Goal: Information Seeking & Learning: Learn about a topic

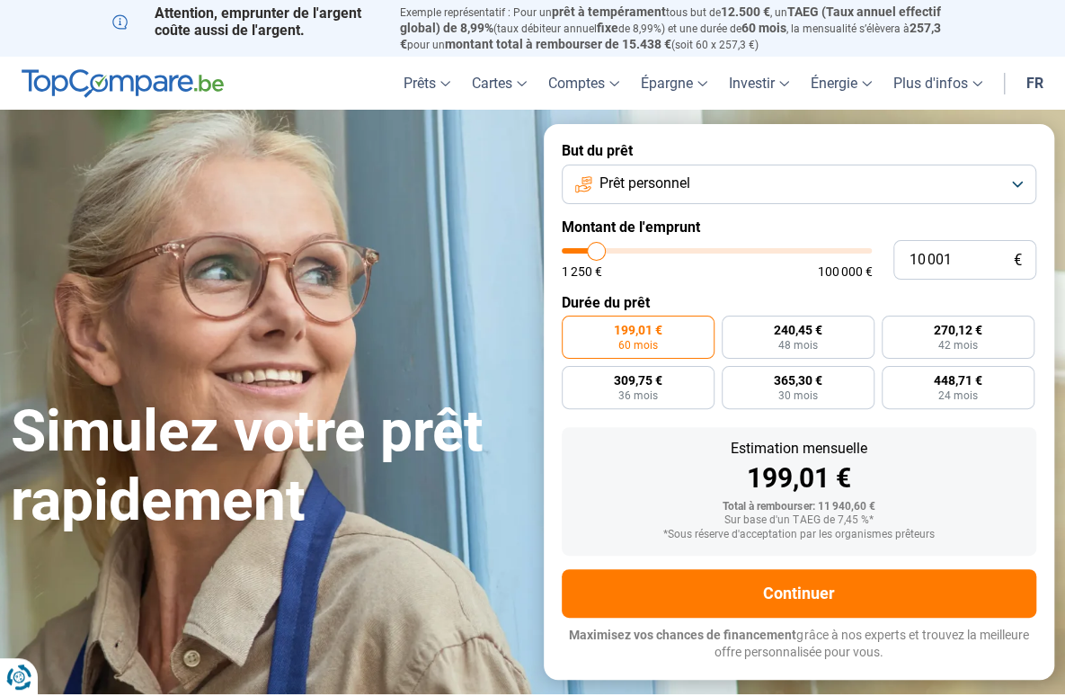
type input "10 750"
type input "10750"
type input "11 000"
type input "11000"
type input "11 250"
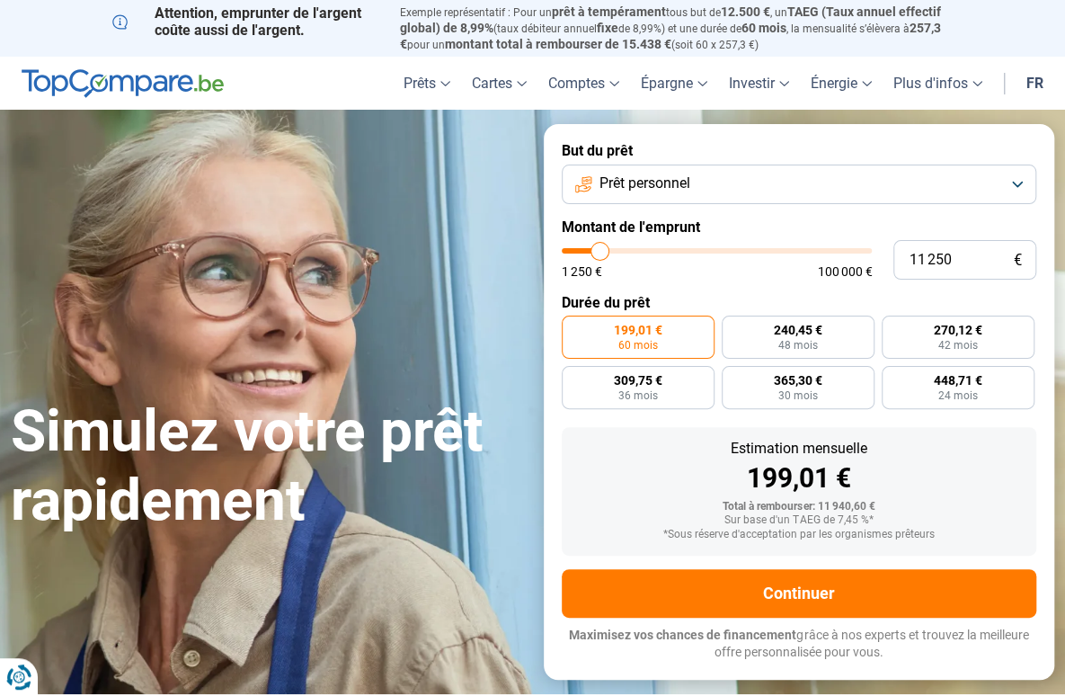
type input "11250"
type input "11 750"
type input "11750"
type input "12 250"
type input "12250"
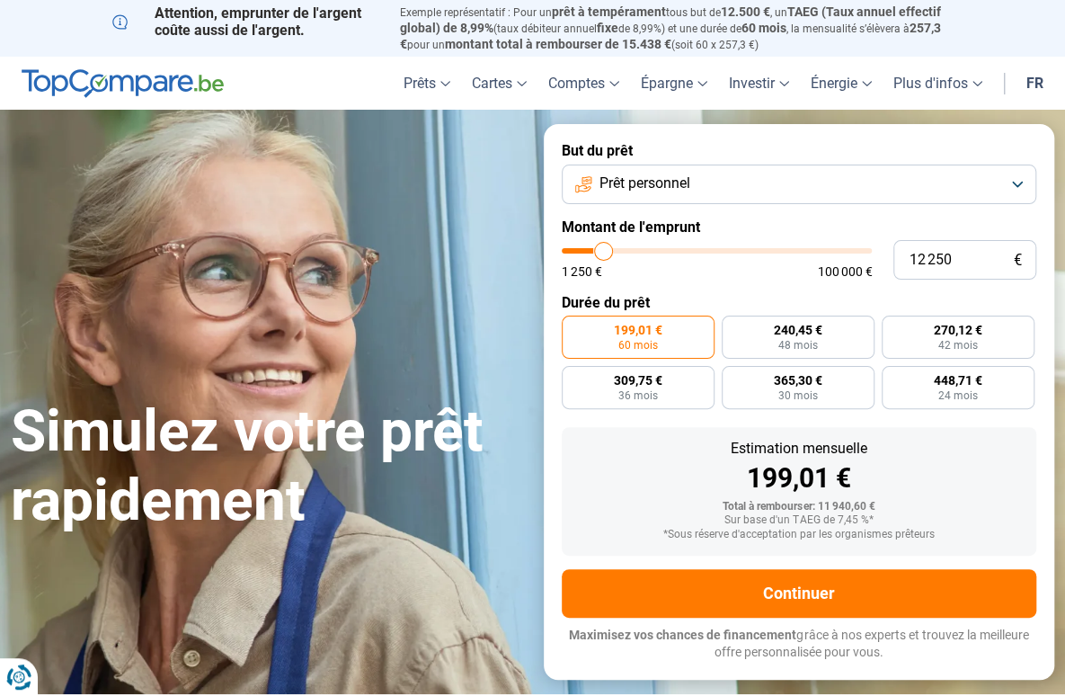
type input "12 750"
type input "12750"
type input "13 000"
type input "13000"
type input "13 750"
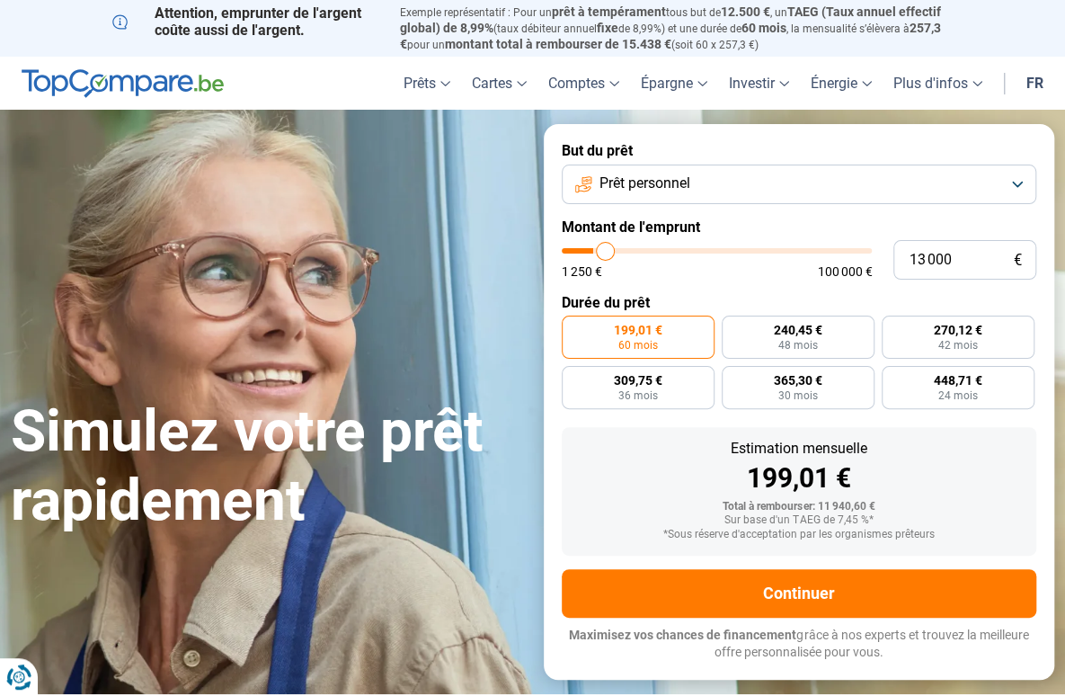
type input "13750"
type input "14 000"
type input "14000"
type input "14 250"
type input "14250"
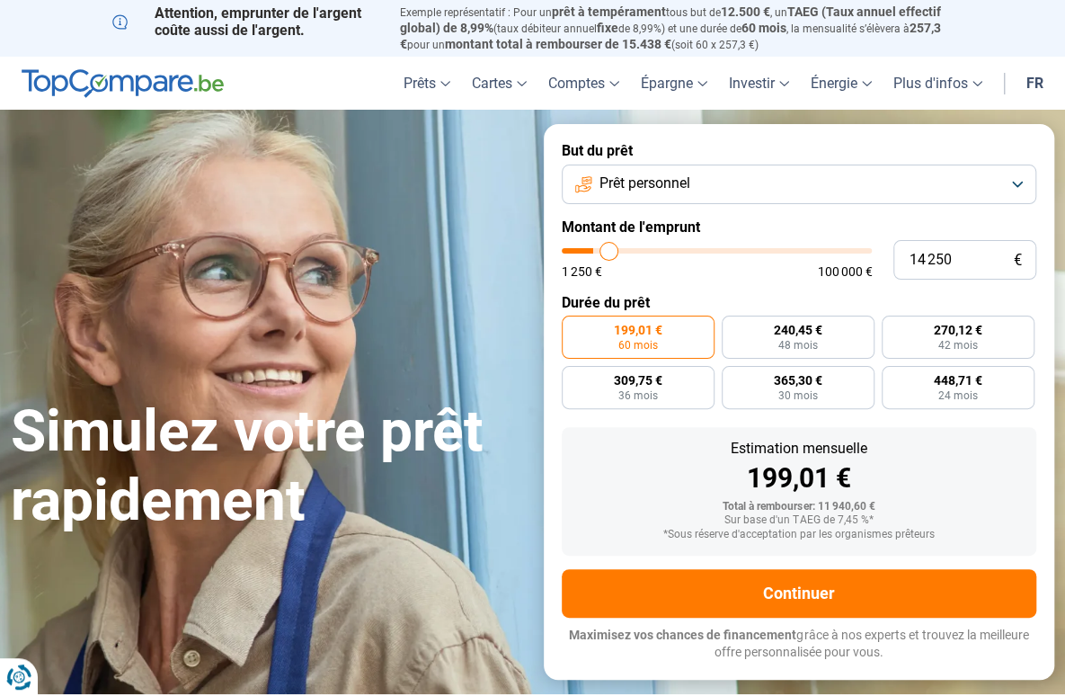
type input "14 500"
type input "14500"
type input "14 750"
type input "14750"
type input "15 000"
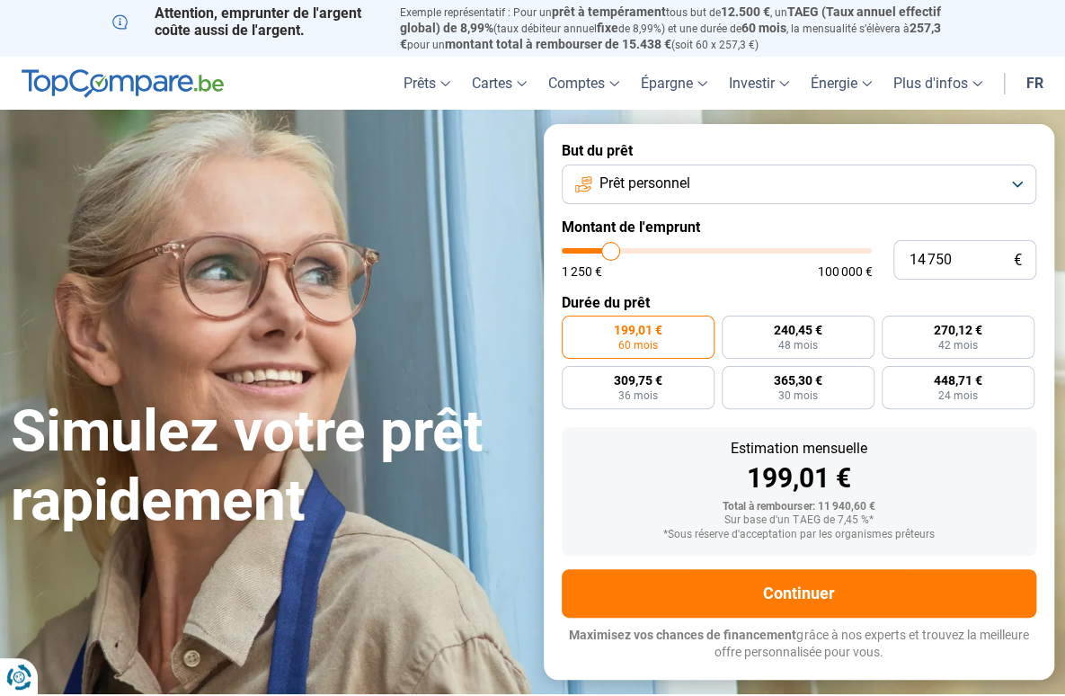
type input "15000"
type input "15 750"
type input "15750"
type input "16 000"
type input "16000"
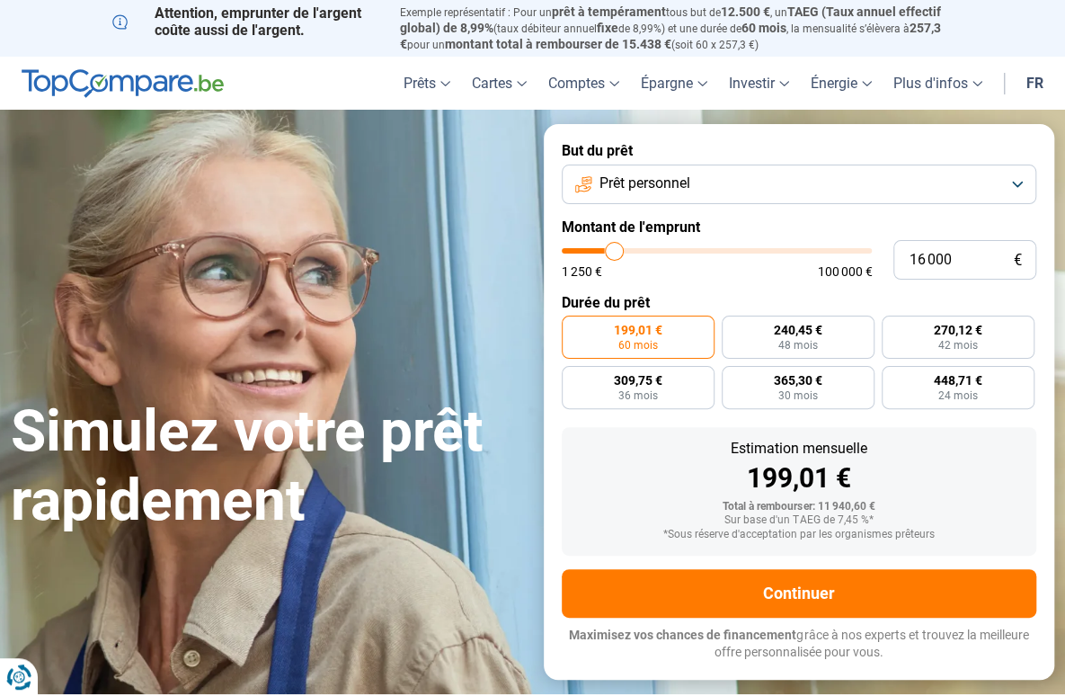
type input "16 250"
type input "16250"
type input "16 500"
type input "16500"
type input "16 750"
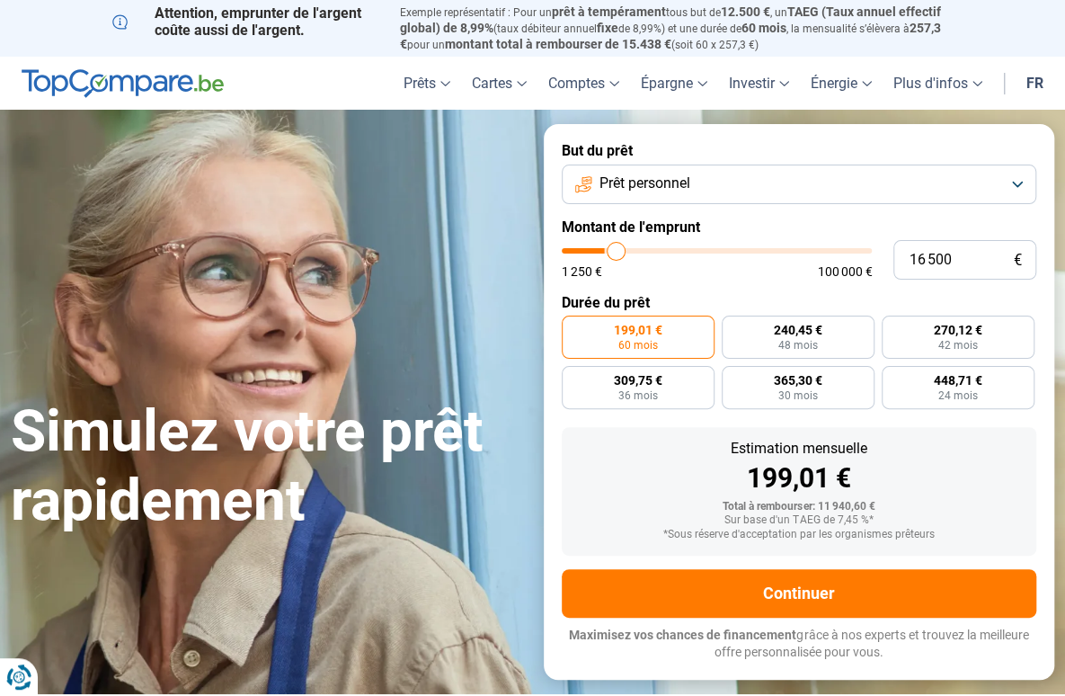
type input "16750"
type input "17 000"
type input "17000"
type input "17 500"
type input "17500"
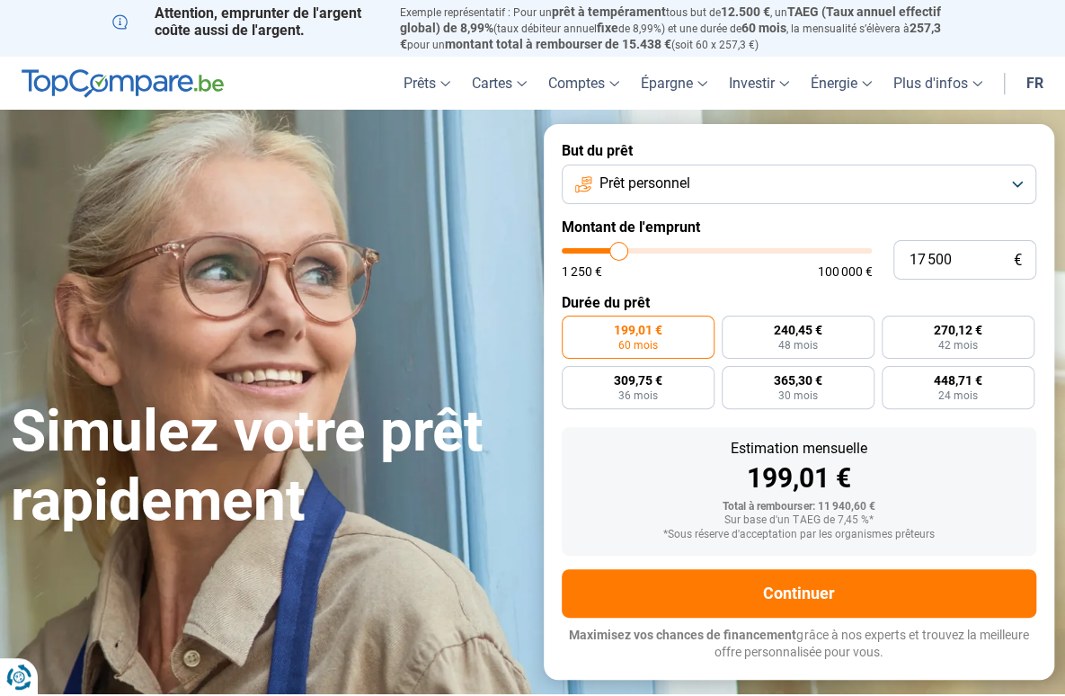
type input "18 000"
type input "18000"
type input "18 500"
type input "18500"
type input "19 250"
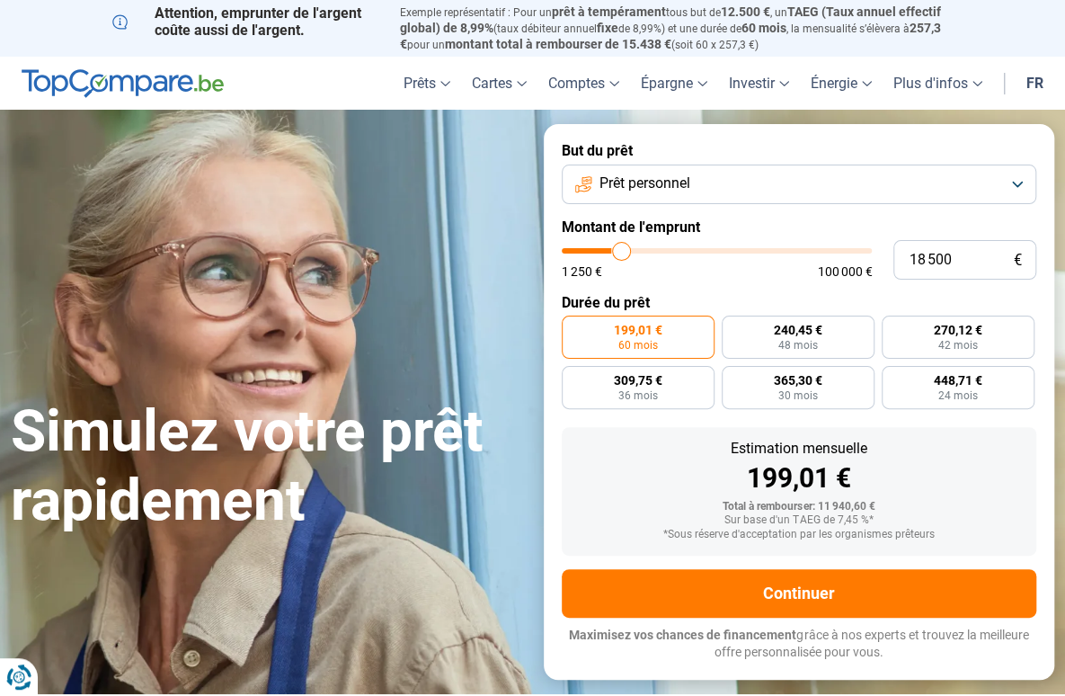
type input "19250"
type input "19 500"
type input "19500"
type input "20 000"
type input "20000"
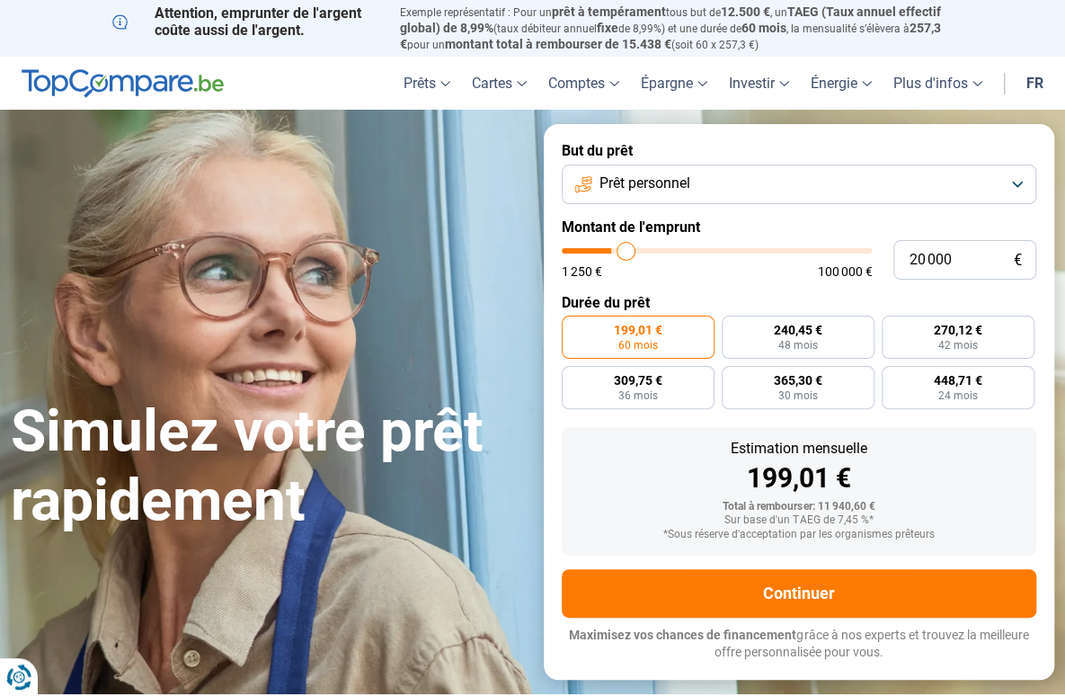
type input "20 250"
type input "20250"
type input "20 500"
type input "20500"
type input "20 750"
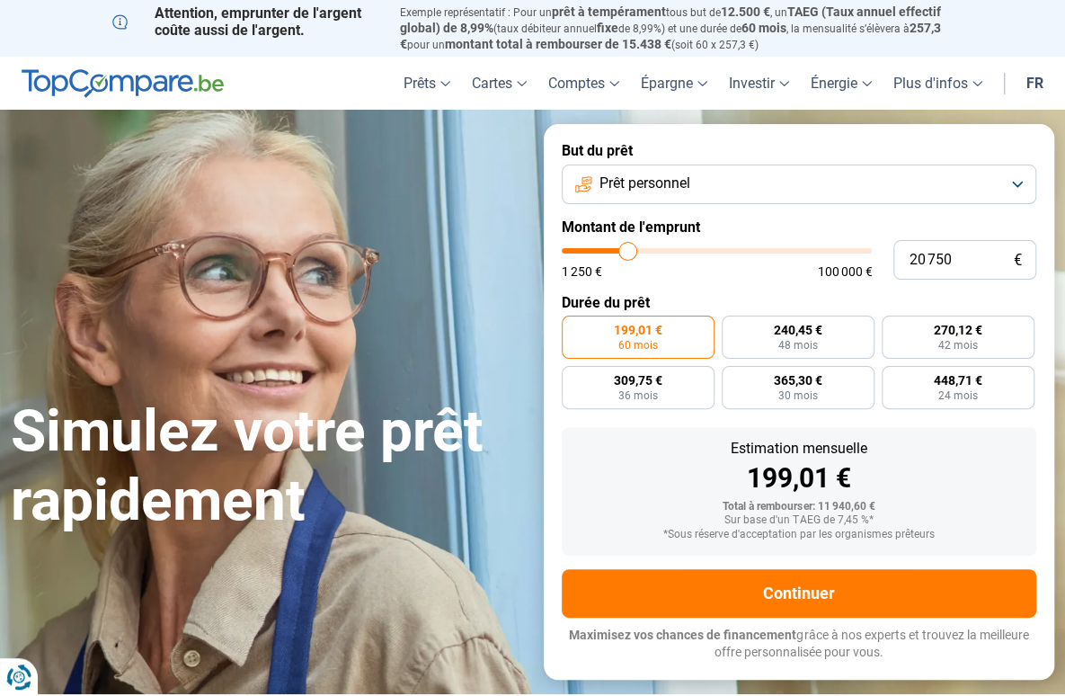
type input "20750"
type input "21 000"
type input "21000"
type input "21 500"
type input "21500"
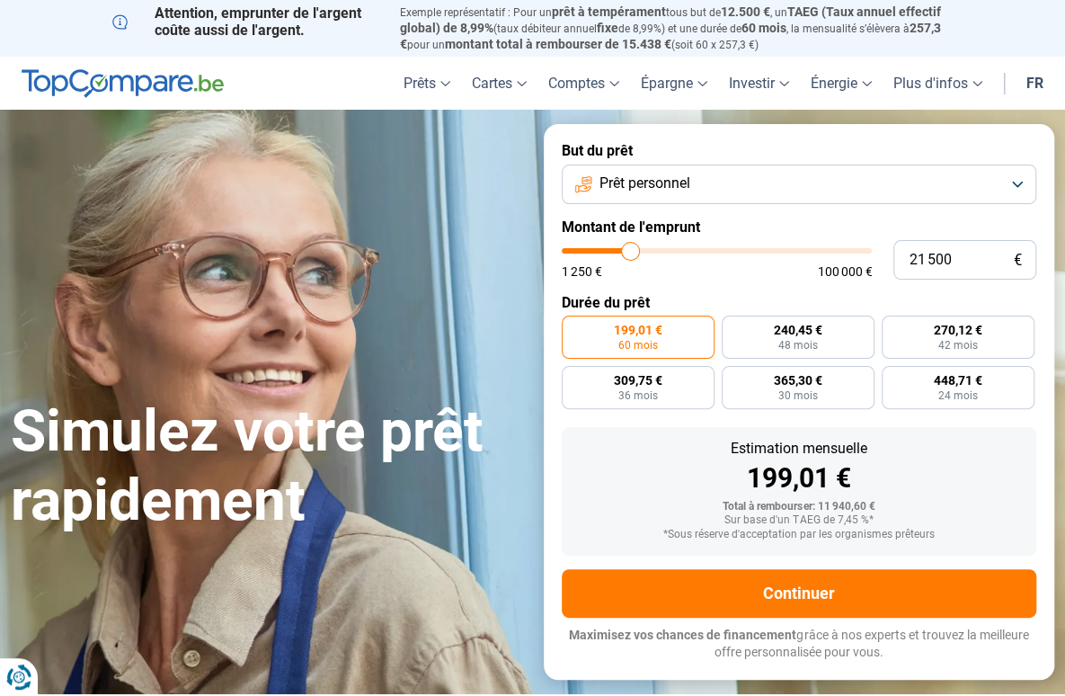
type input "22 000"
type input "22000"
type input "22 750"
type input "22750"
type input "23 000"
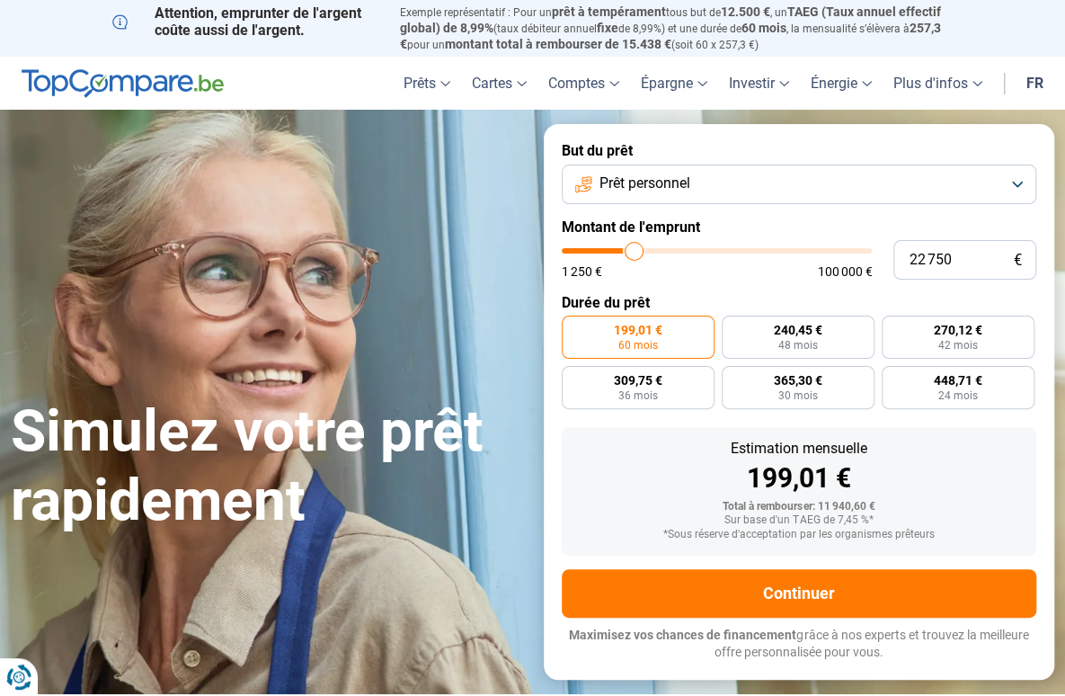
type input "23000"
type input "23 250"
type input "23250"
type input "23 500"
type input "23500"
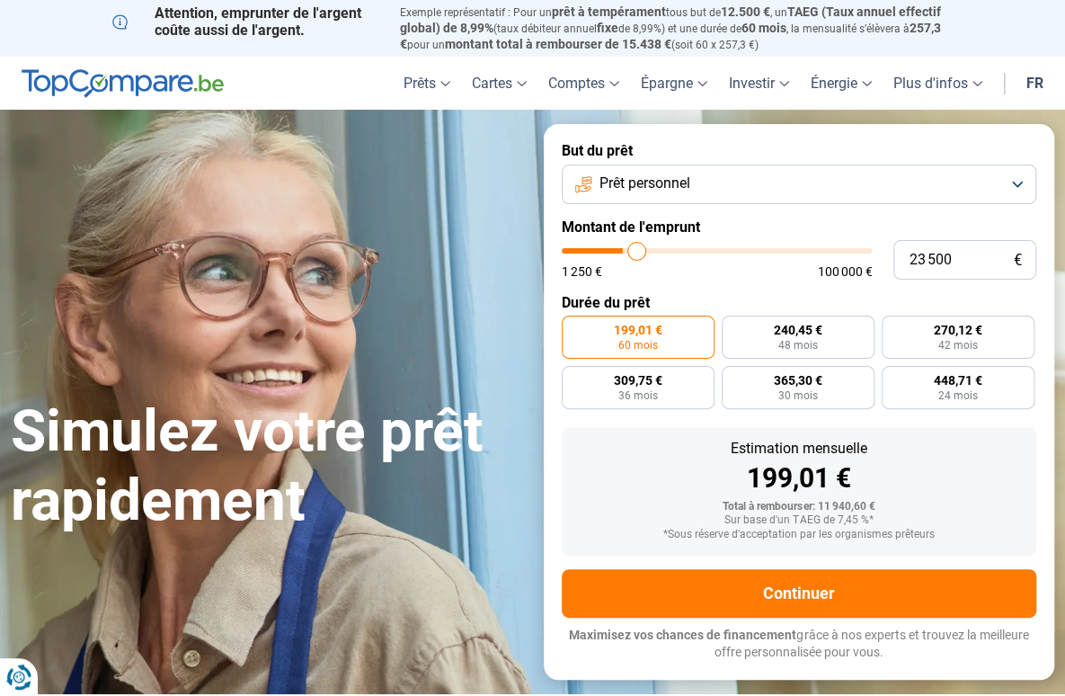
type input "23 750"
type input "23750"
type input "24 000"
type input "24000"
type input "24 250"
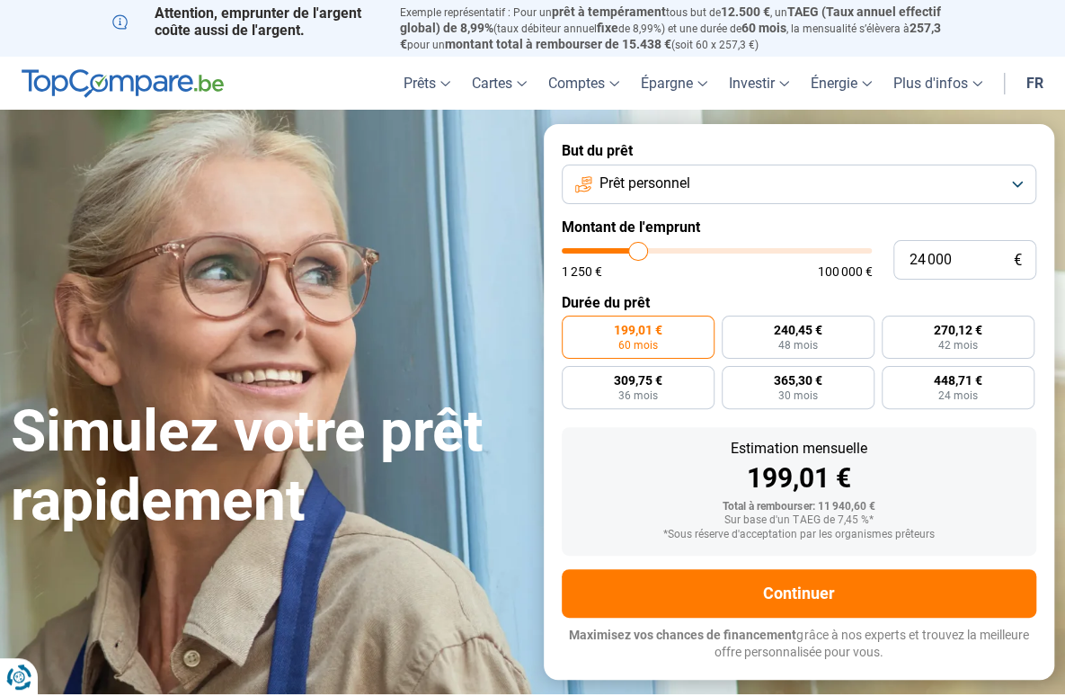
type input "24250"
type input "24 750"
type input "24750"
type input "25 000"
type input "25000"
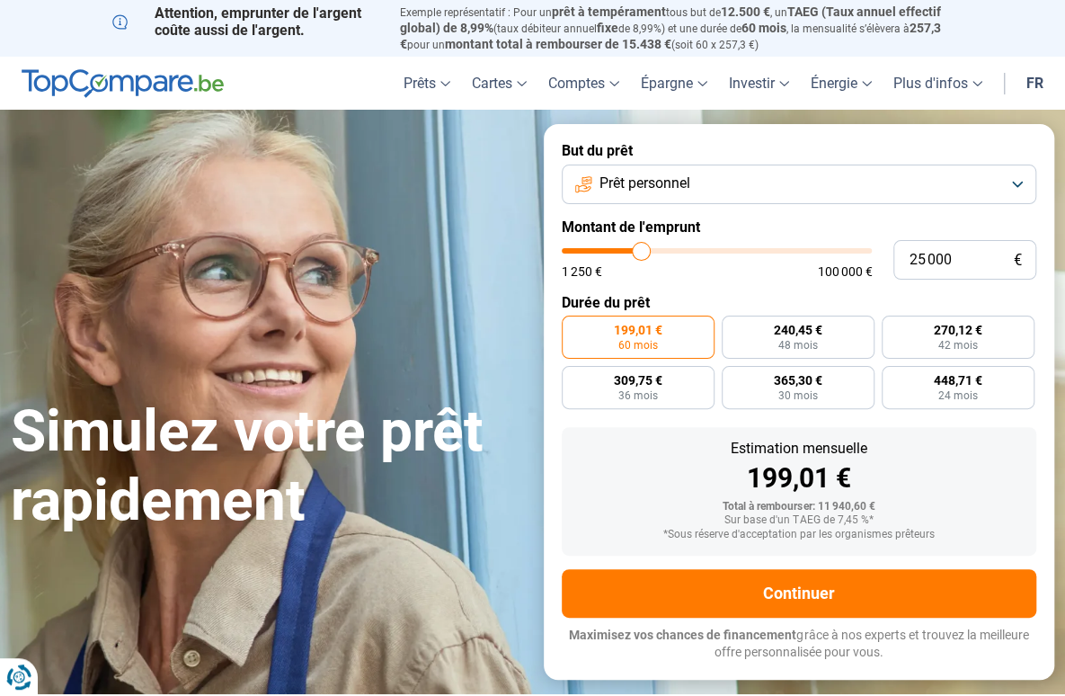
type input "25 250"
type input "25250"
type input "25 500"
type input "25500"
type input "26 000"
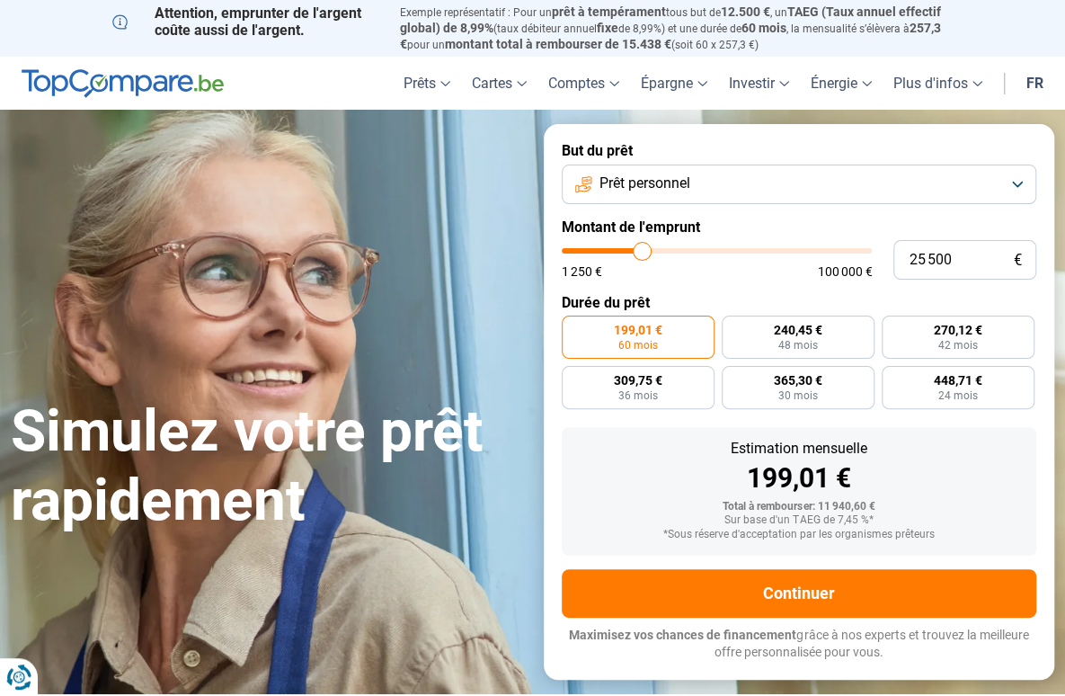
type input "26000"
type input "26 500"
type input "26500"
type input "27 250"
type input "27250"
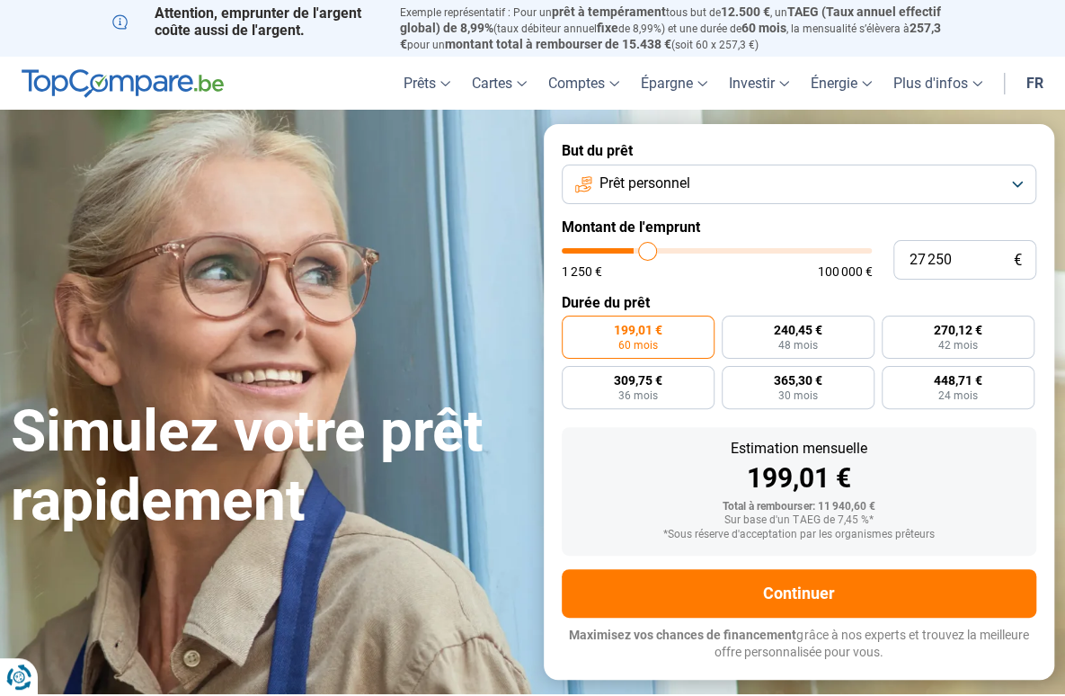
type input "27 750"
type input "27750"
type input "28 250"
type input "28250"
type input "28 500"
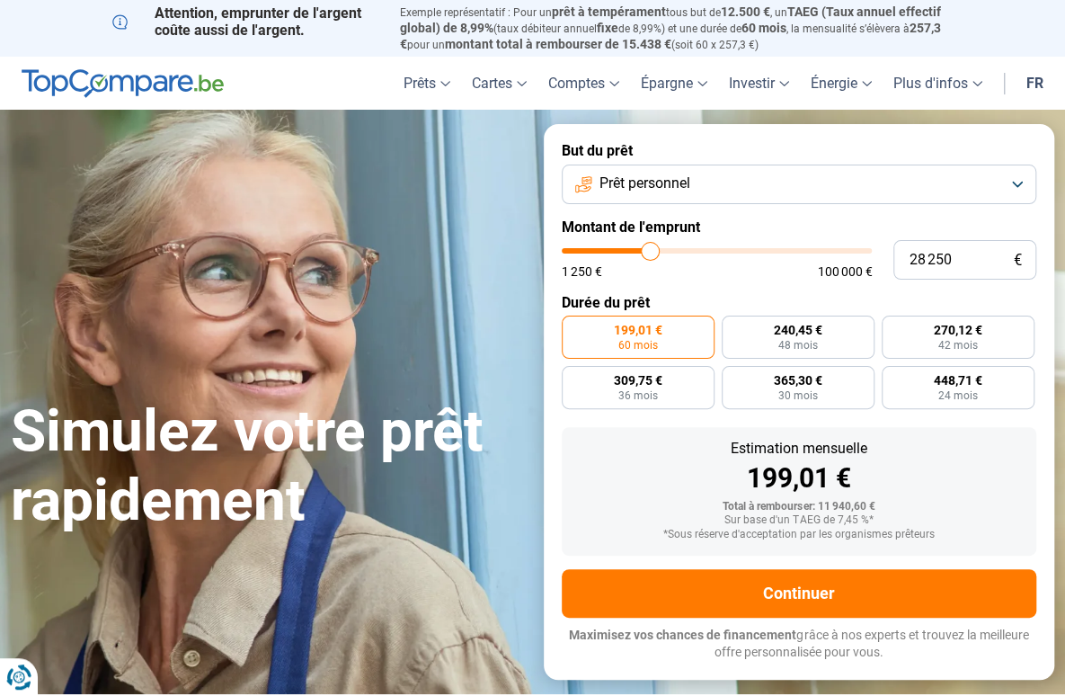
type input "28500"
type input "28 250"
type input "28250"
type input "28 000"
type input "28000"
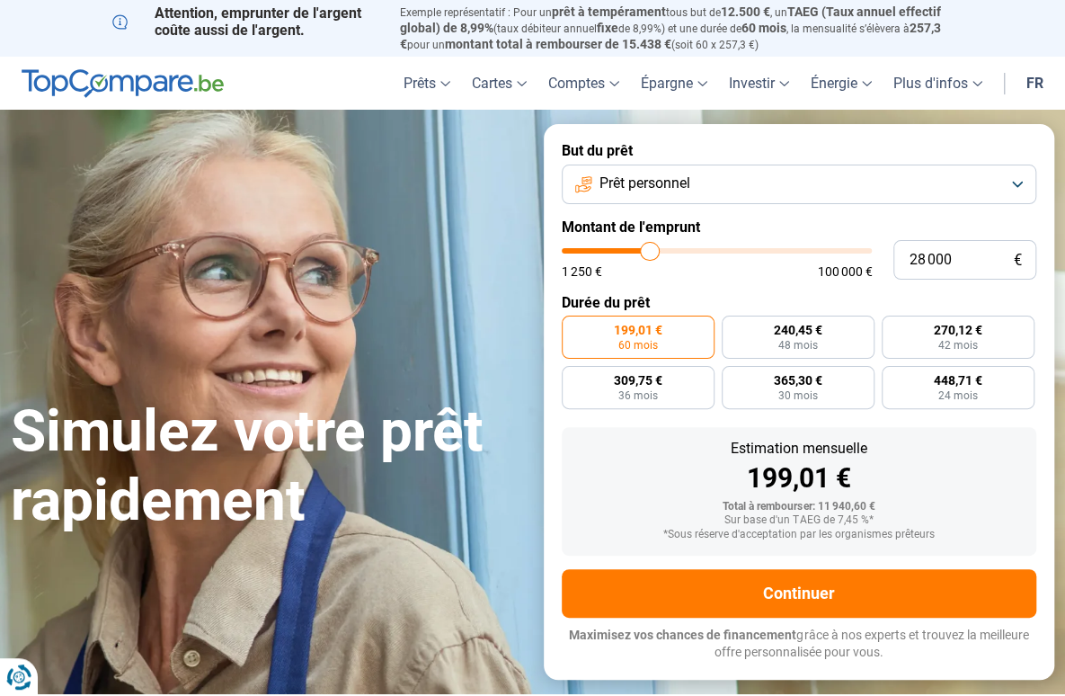
type input "27 750"
type input "27750"
type input "27 500"
type input "27500"
type input "27 250"
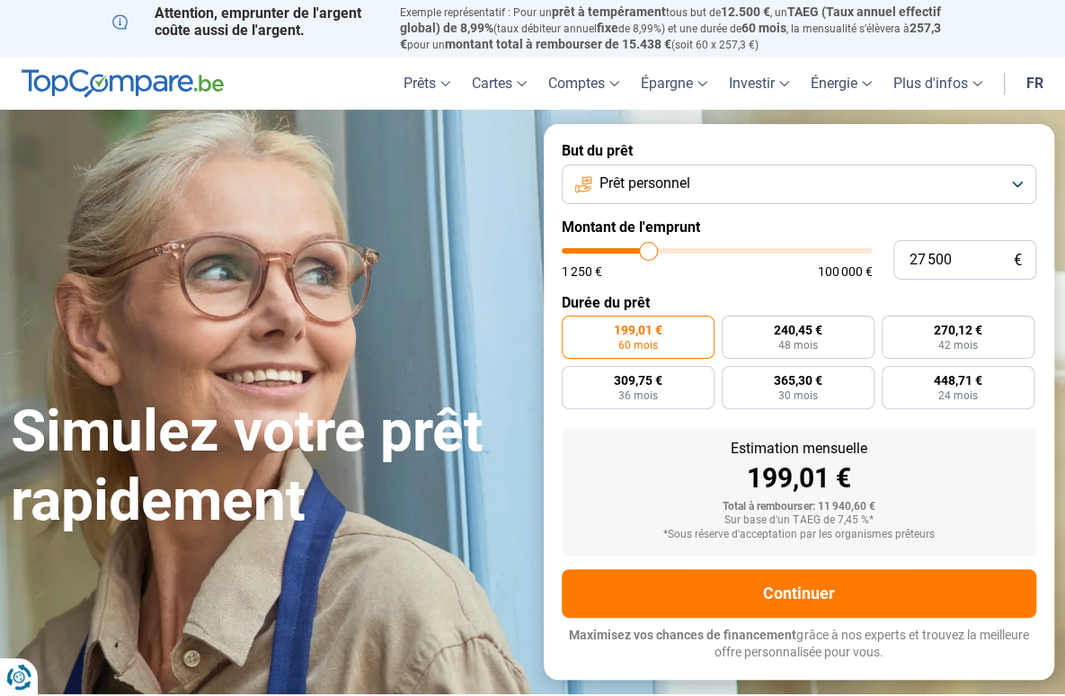
type input "27250"
type input "27 000"
type input "27000"
type input "26 750"
type input "26750"
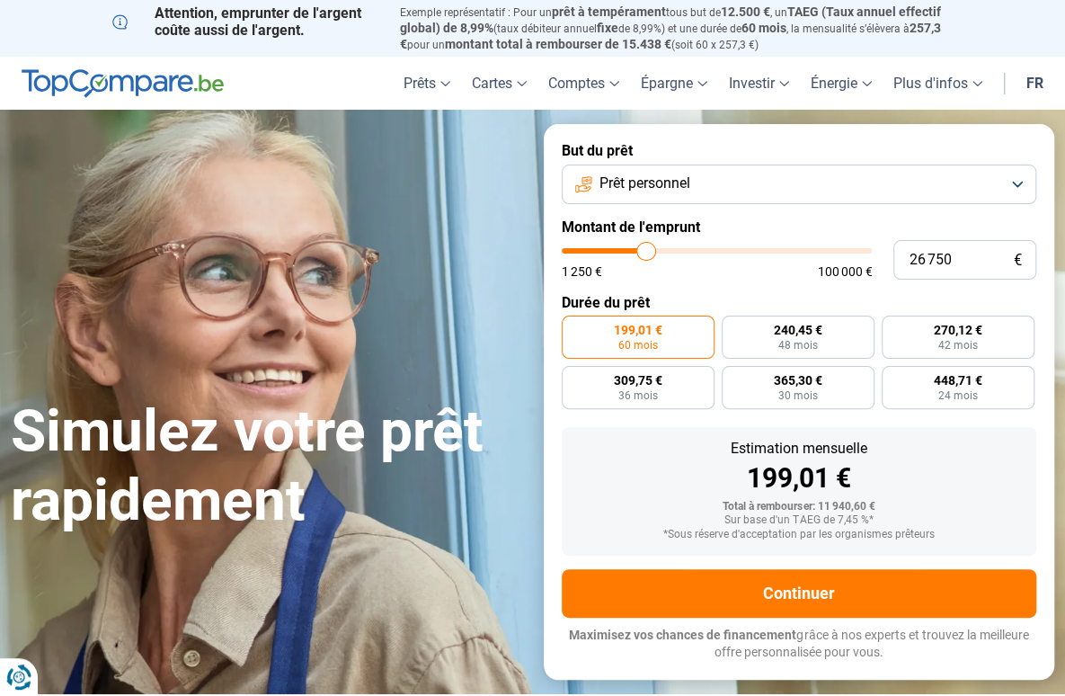
type input "26 500"
type input "26500"
type input "26 000"
type input "26000"
type input "25 750"
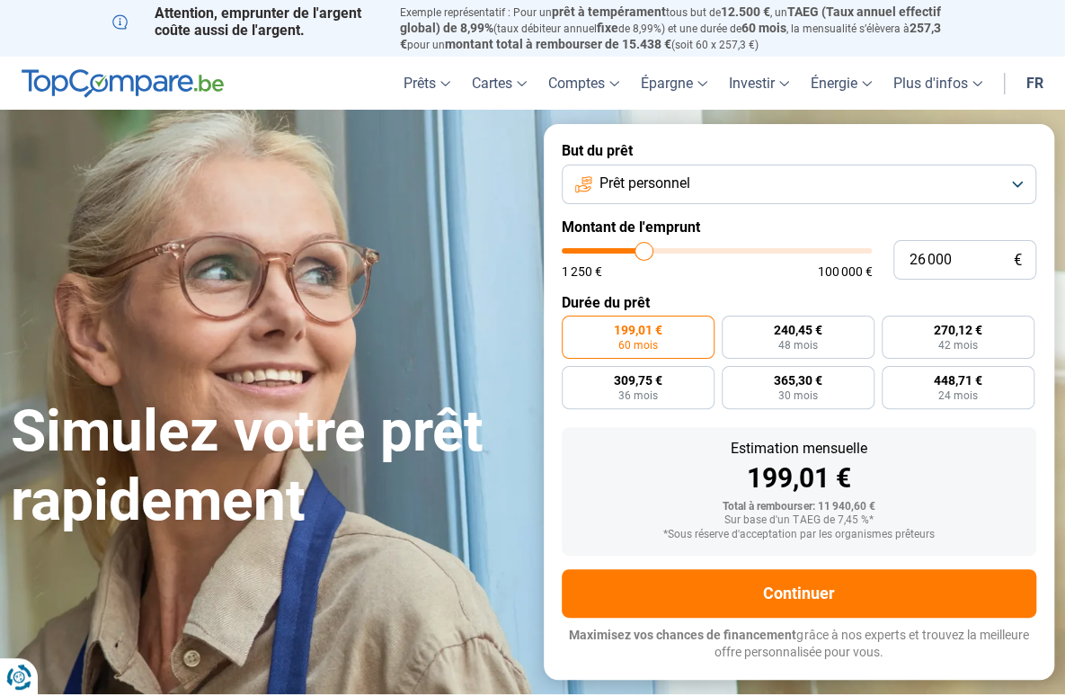
type input "25750"
type input "25 250"
type input "25250"
type input "25 000"
type input "25000"
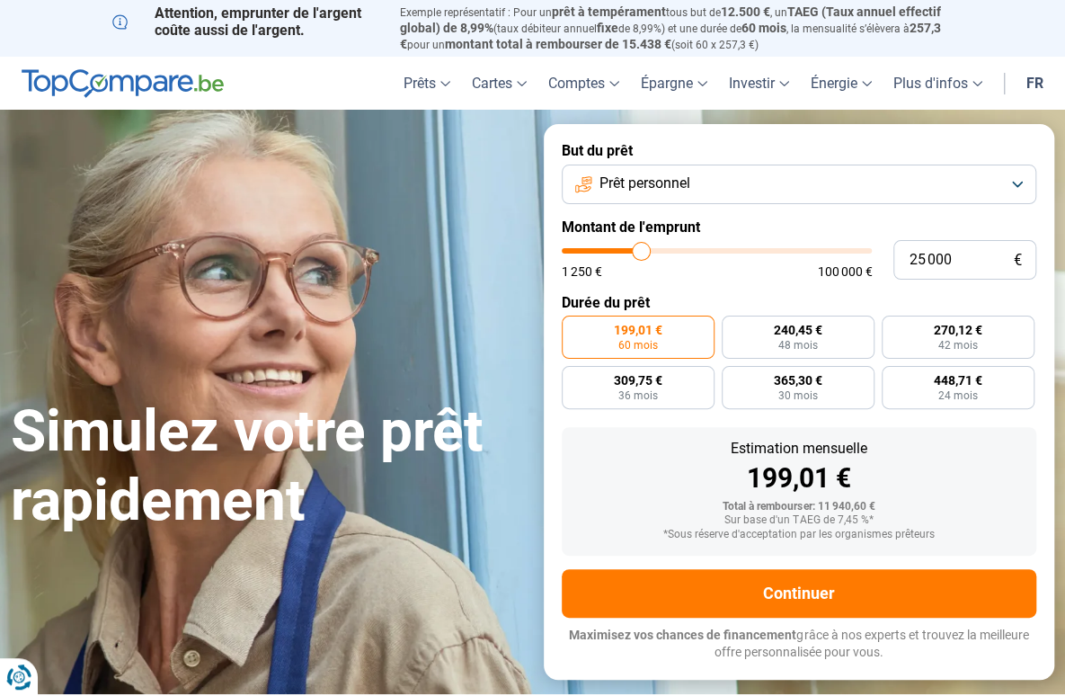
type input "24 750"
type input "24750"
type input "24 500"
type input "24500"
type input "24 250"
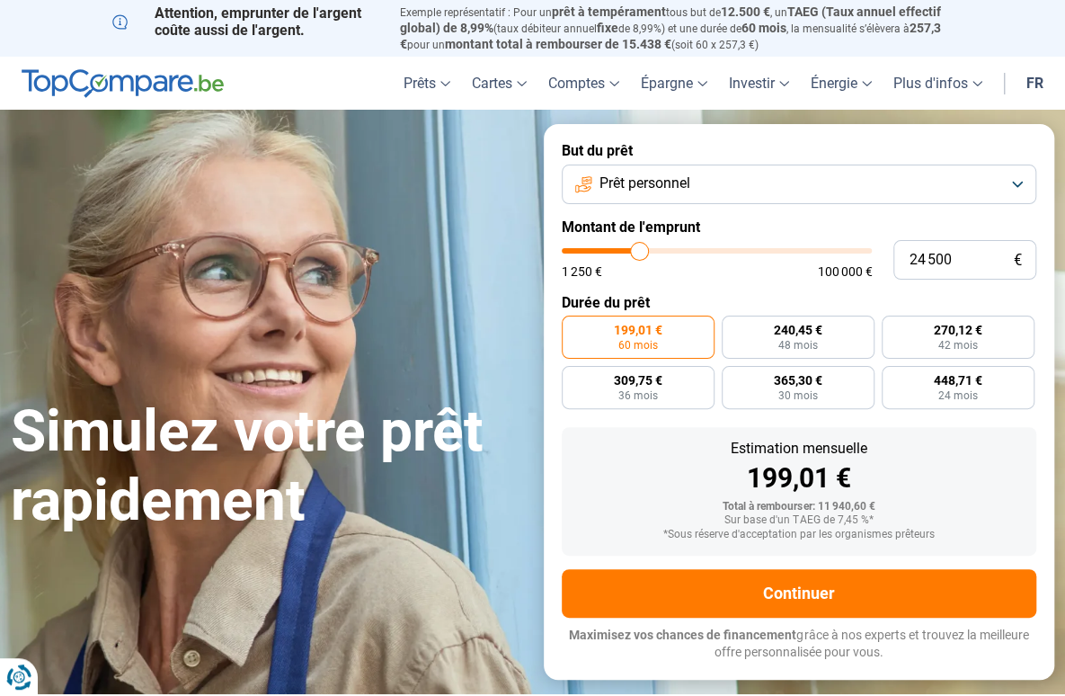
type input "24250"
type input "23 750"
type input "23750"
type input "23 500"
type input "23500"
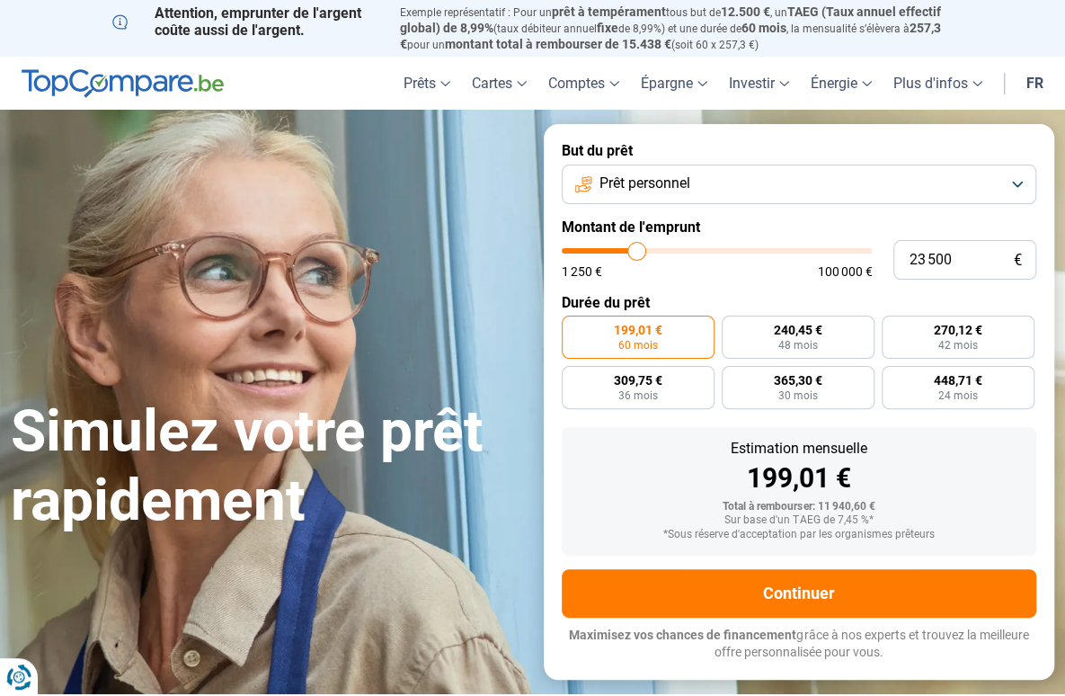
type input "23 250"
type input "23250"
type input "22 500"
type input "22500"
type input "22 250"
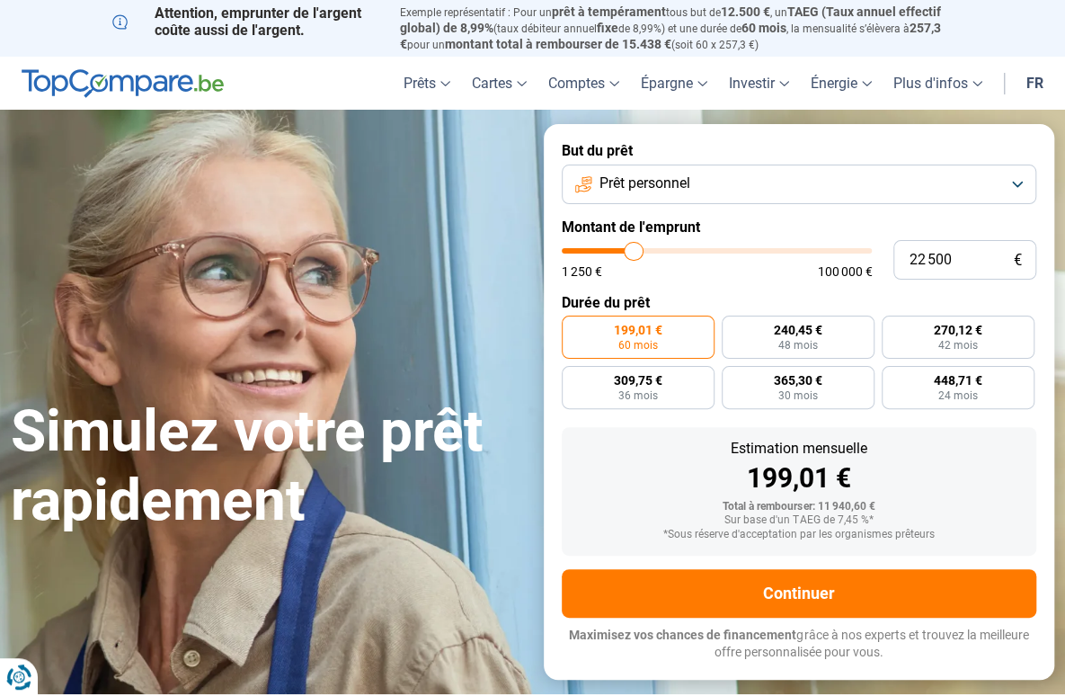
type input "22250"
type input "22 000"
type input "22000"
type input "21 750"
type input "21750"
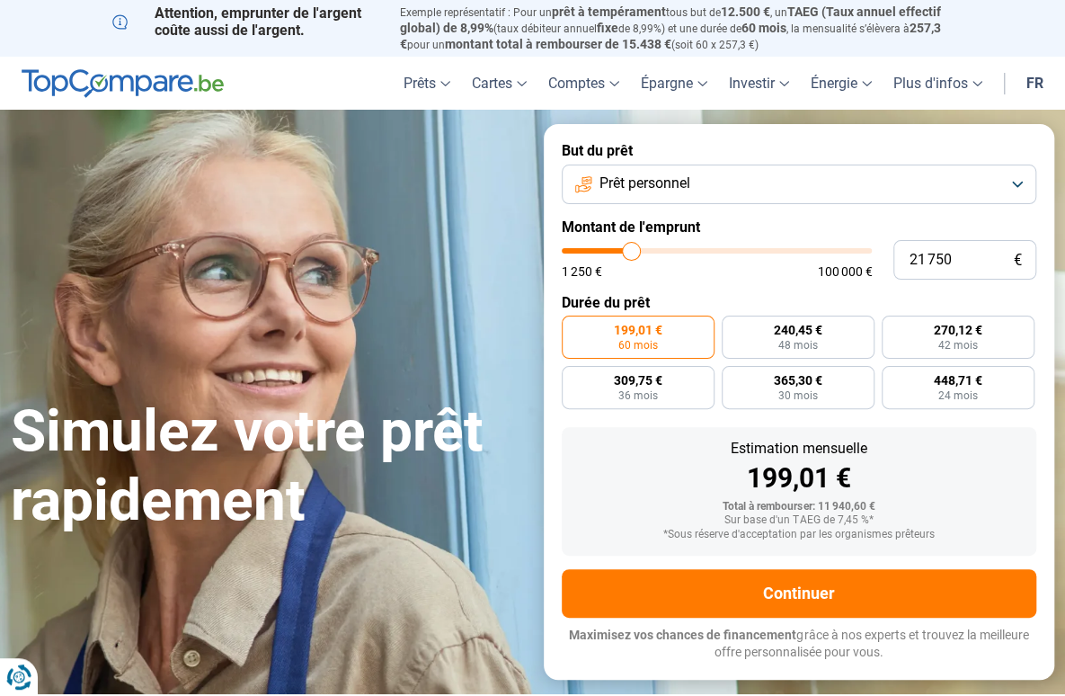
type input "21 500"
type input "21500"
type input "21 250"
type input "21250"
type input "21 000"
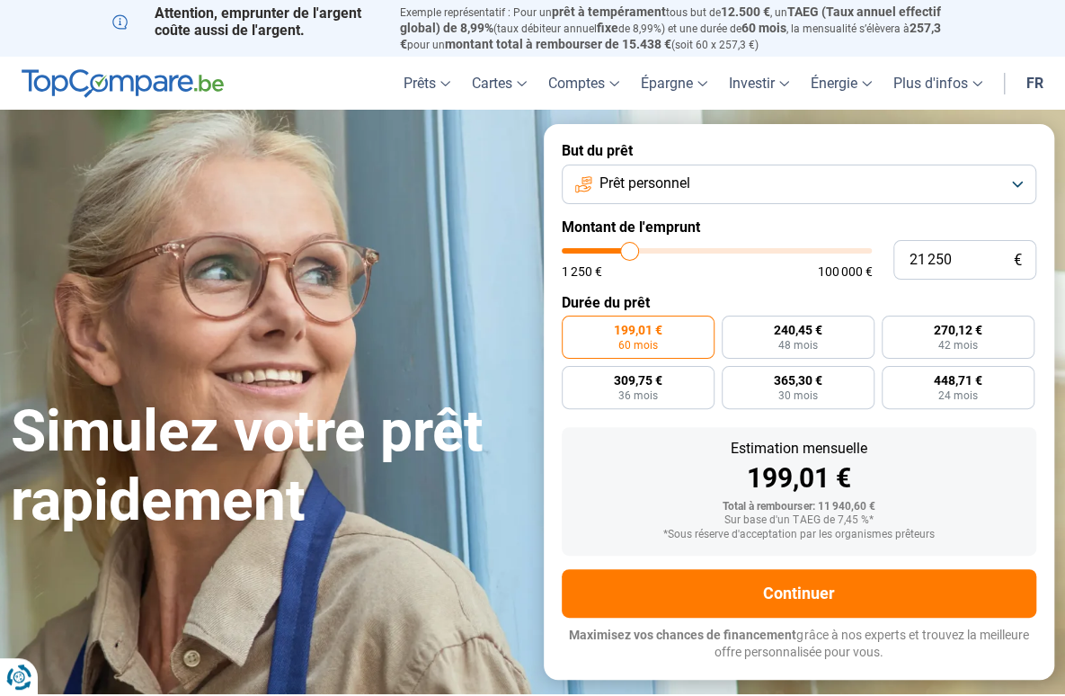
type input "21000"
type input "20 750"
type input "20750"
type input "20 500"
type input "20500"
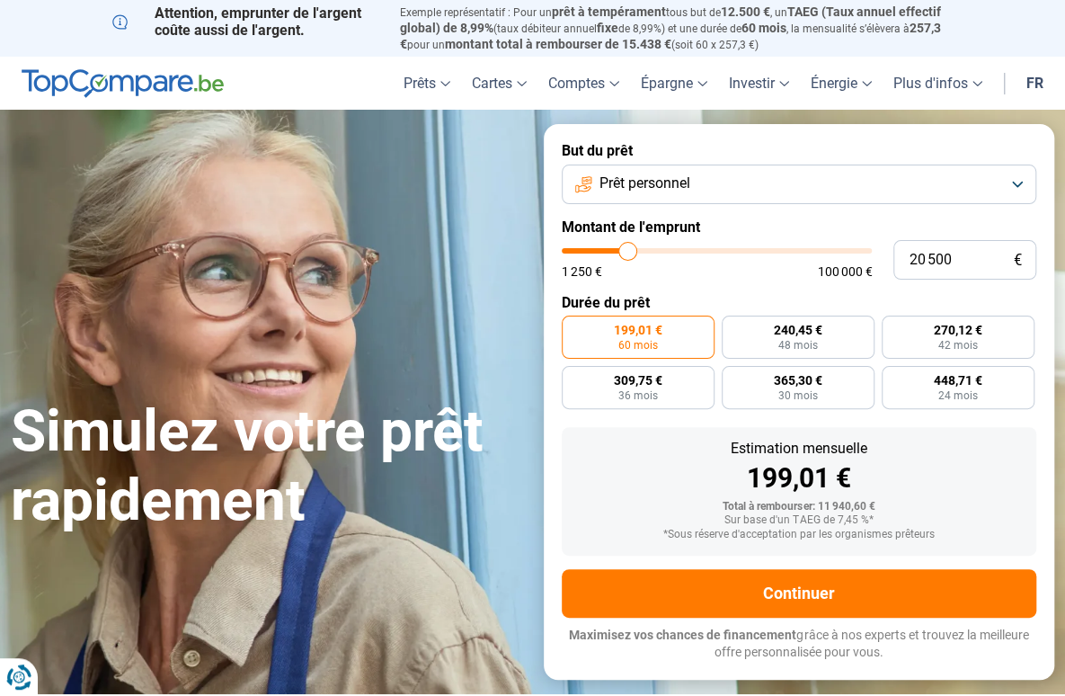
type input "20 000"
type input "20000"
type input "19 750"
type input "19750"
type input "19 500"
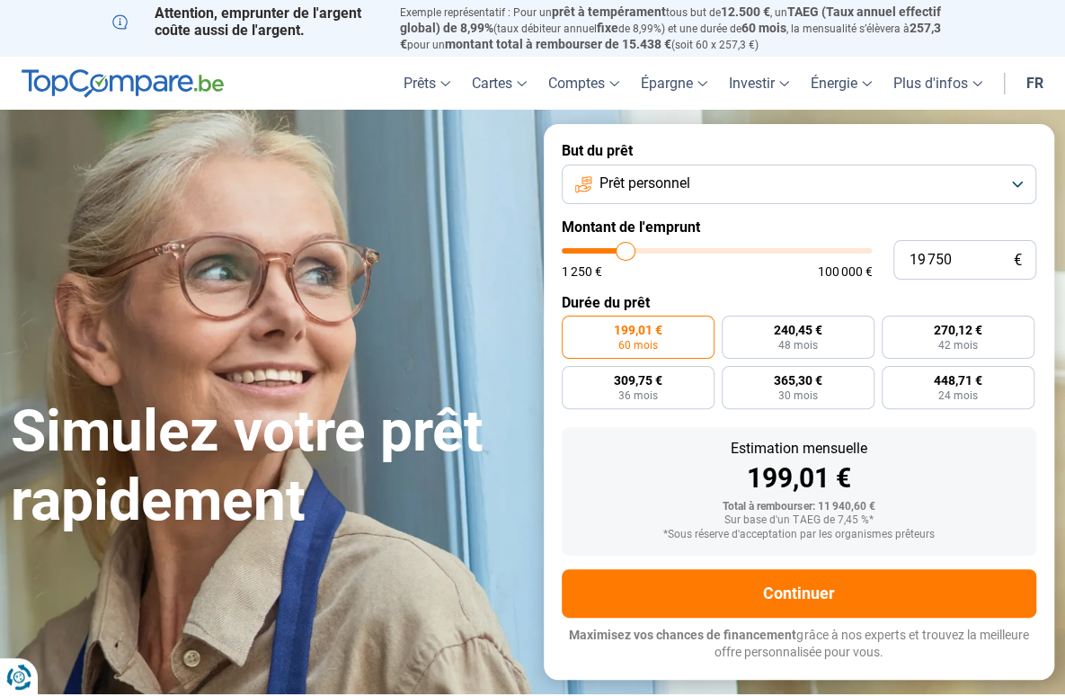
type input "19500"
type input "19 250"
type input "19250"
type input "19 000"
drag, startPoint x: 599, startPoint y: 253, endPoint x: 623, endPoint y: 253, distance: 23.4
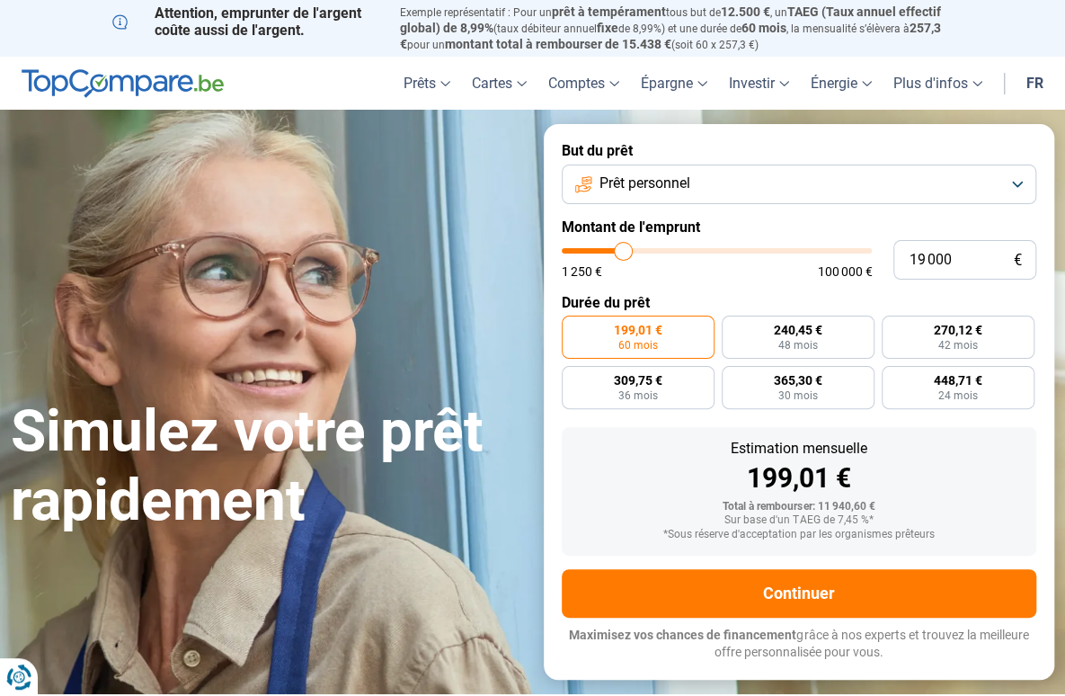
type input "19000"
click at [623, 253] on input "range" at bounding box center [717, 250] width 311 height 5
radio input "false"
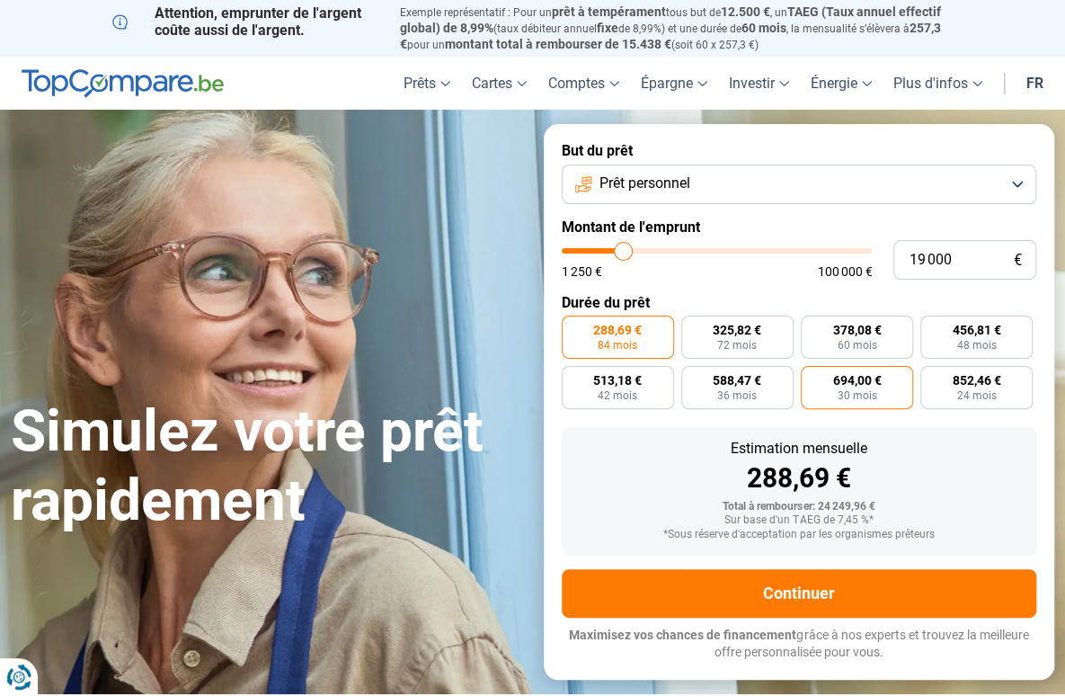
click at [842, 390] on span "30 mois" at bounding box center [857, 395] width 40 height 11
click at [812, 377] on input "694,00 € 30 mois" at bounding box center [807, 372] width 12 height 12
radio input "true"
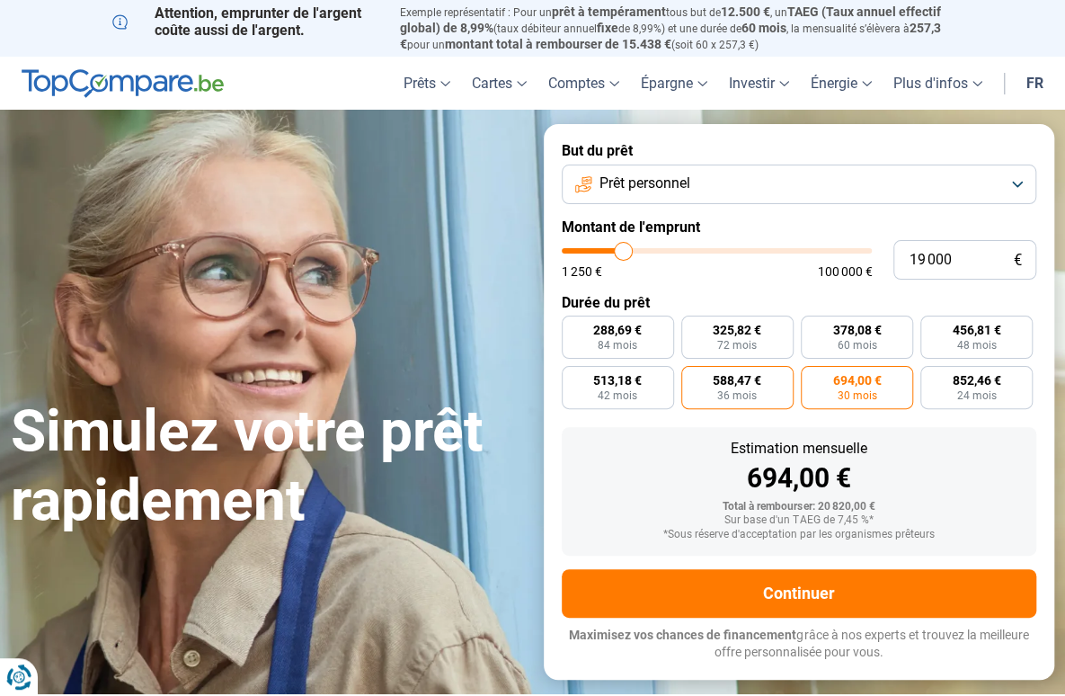
click at [748, 395] on span "36 mois" at bounding box center [737, 395] width 40 height 11
click at [693, 377] on input "588,47 € 36 mois" at bounding box center [687, 372] width 12 height 12
radio input "true"
type input "18 750"
type input "18750"
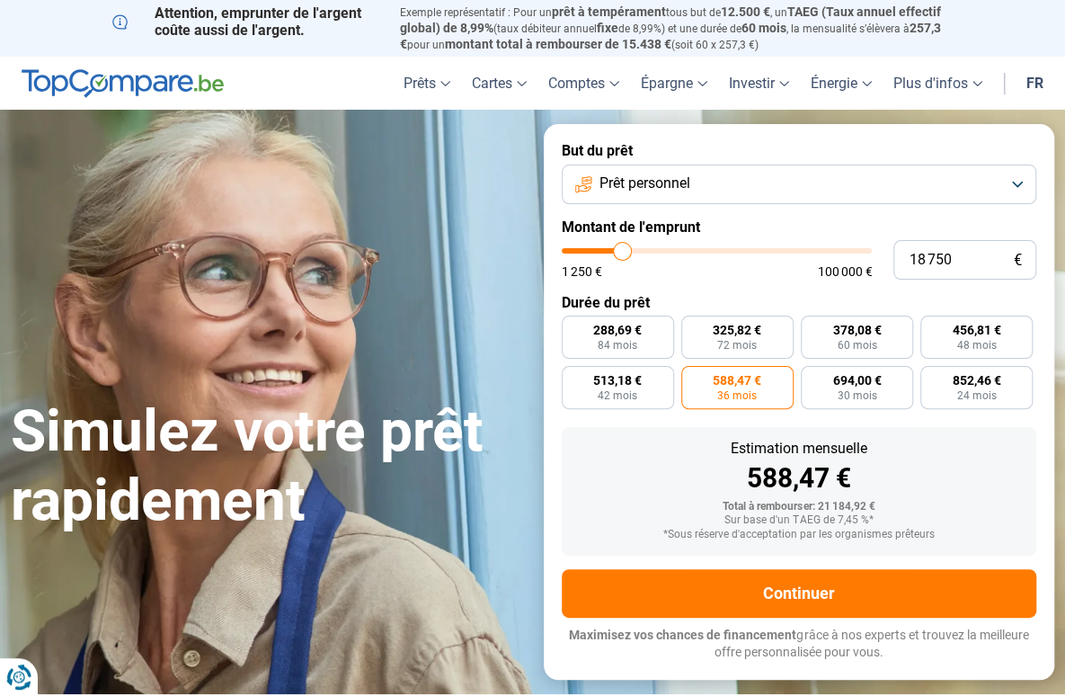
type input "18 500"
type input "18500"
type input "18 250"
type input "18250"
type input "18 000"
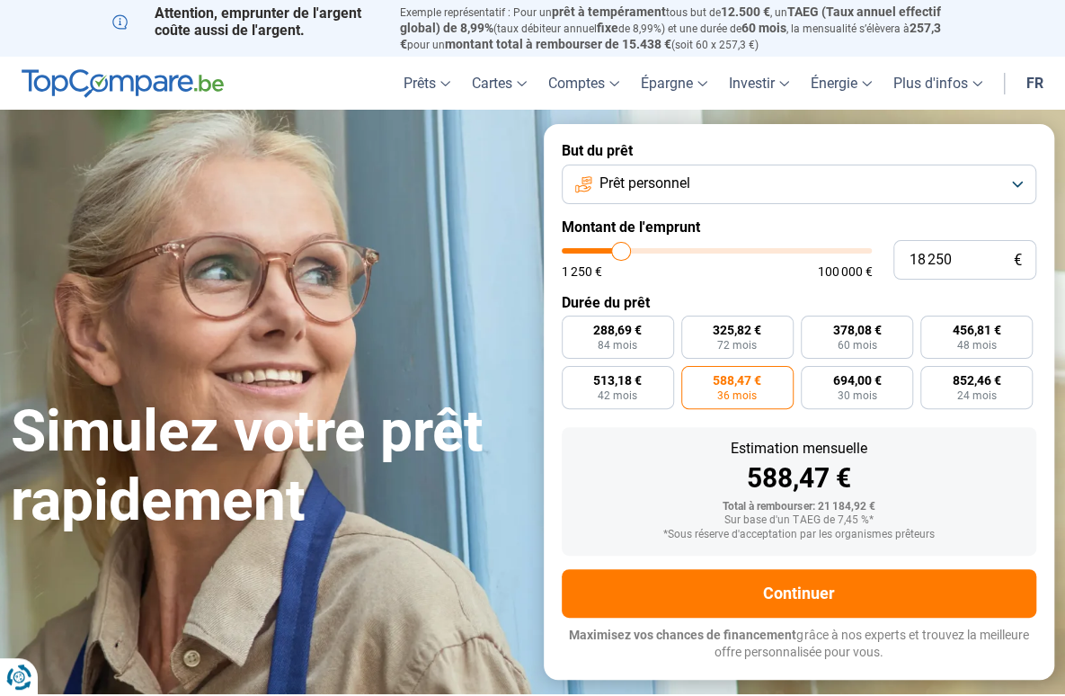
type input "18000"
type input "17 750"
type input "17750"
type input "17 500"
type input "17500"
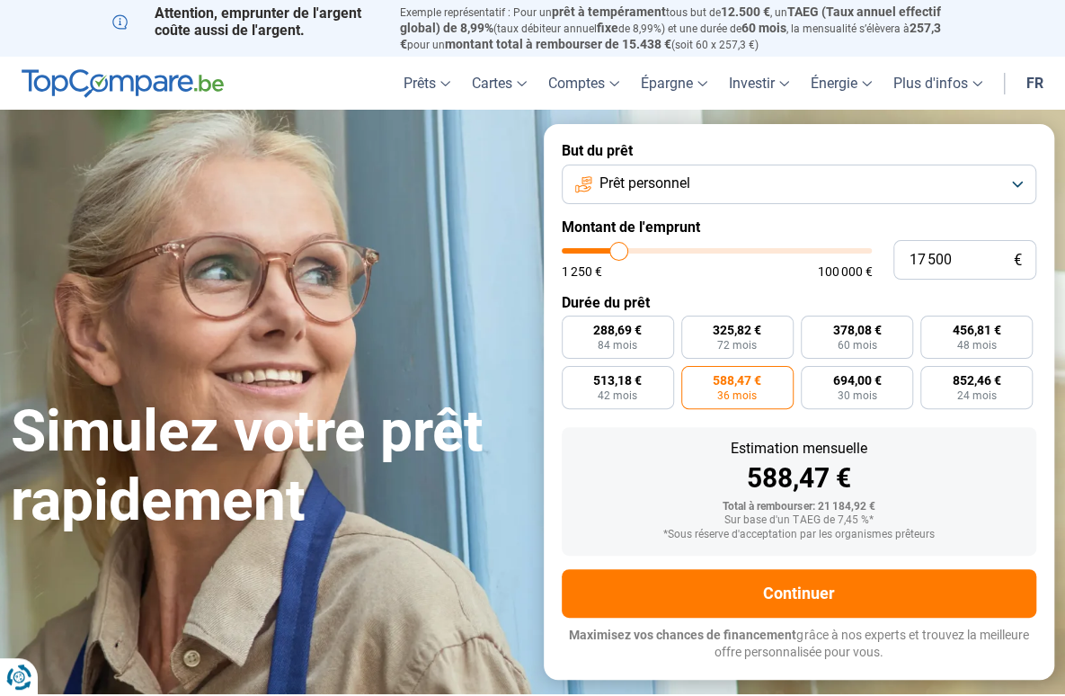
type input "17 250"
type input "17250"
click at [618, 248] on input "range" at bounding box center [717, 250] width 311 height 5
radio input "false"
radio input "true"
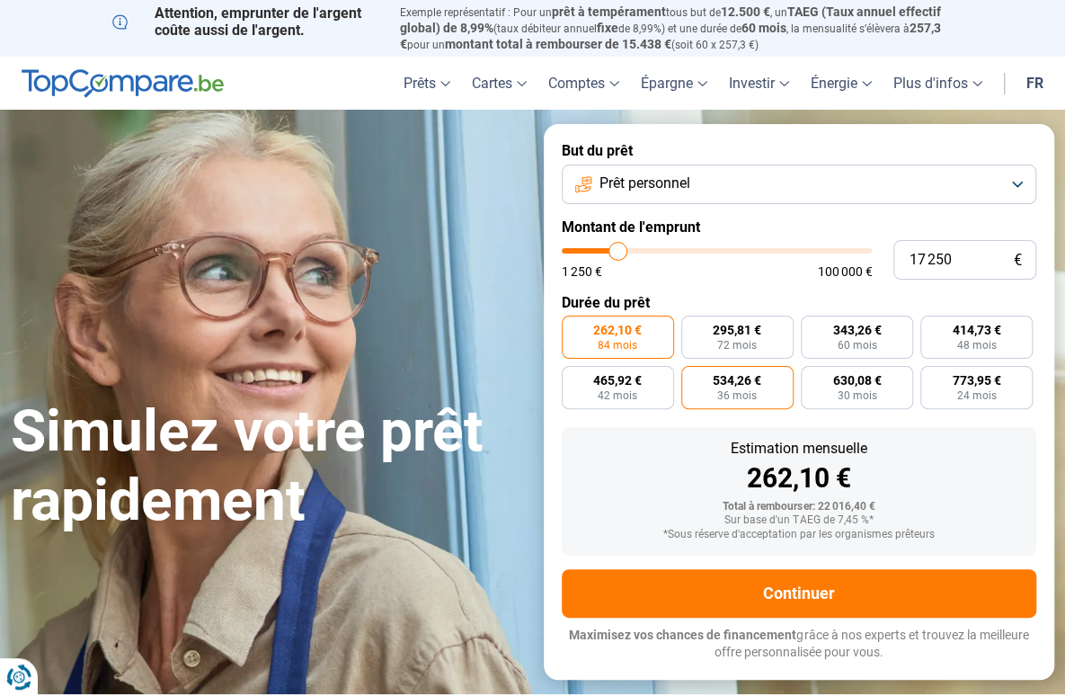
click at [737, 391] on span "36 mois" at bounding box center [737, 395] width 40 height 11
click at [693, 377] on input "534,26 € 36 mois" at bounding box center [687, 372] width 12 height 12
radio input "true"
click at [733, 392] on span "36 mois" at bounding box center [737, 395] width 40 height 11
click at [693, 377] on input "534,26 € 36 mois" at bounding box center [687, 372] width 12 height 12
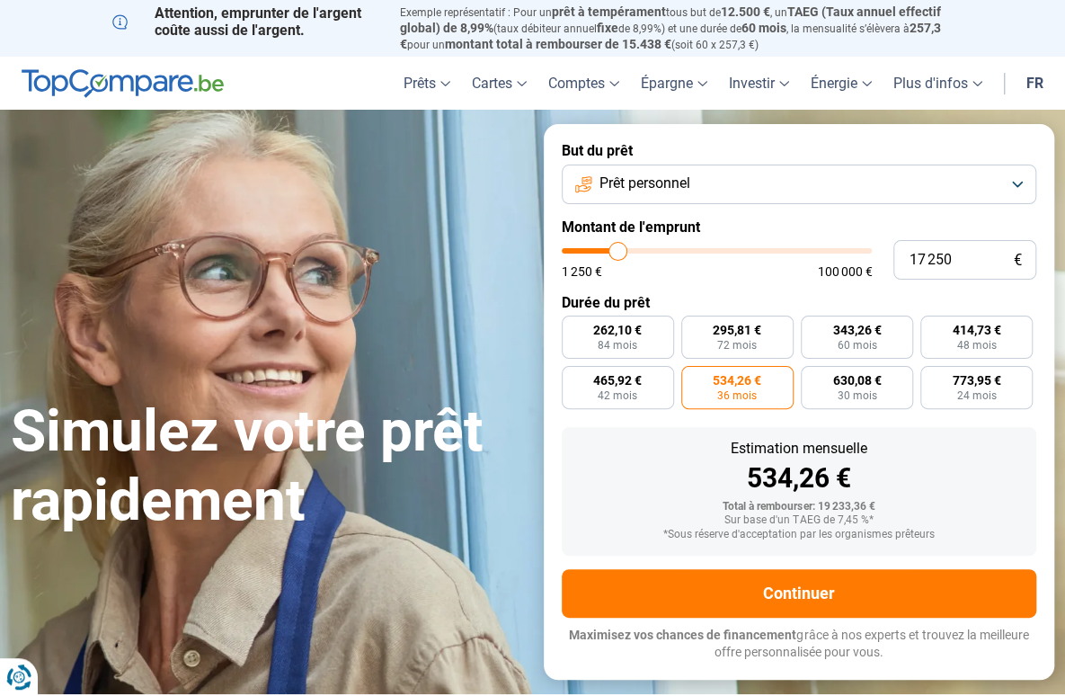
click at [733, 392] on span "36 mois" at bounding box center [737, 395] width 40 height 11
click at [693, 377] on input "534,26 € 36 mois" at bounding box center [687, 372] width 12 height 12
click at [733, 392] on span "36 mois" at bounding box center [737, 395] width 40 height 11
click at [693, 377] on input "534,26 € 36 mois" at bounding box center [687, 372] width 12 height 12
click at [733, 392] on span "36 mois" at bounding box center [737, 395] width 40 height 11
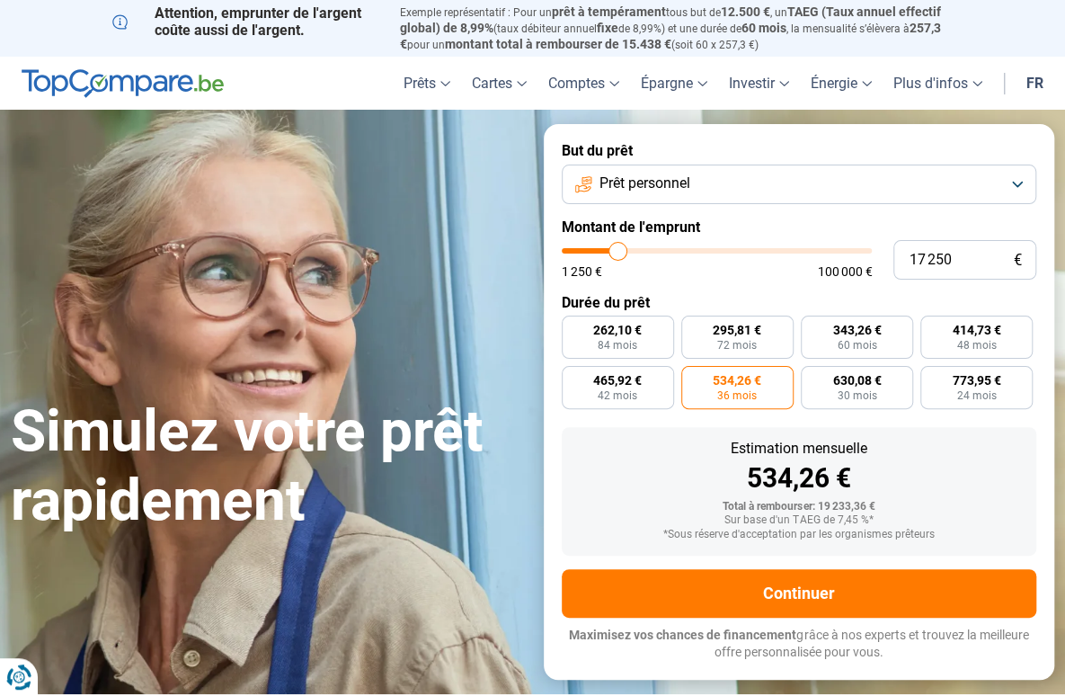
click at [693, 377] on input "534,26 € 36 mois" at bounding box center [687, 372] width 12 height 12
type input "17 000"
type input "17000"
type input "16 750"
type input "16750"
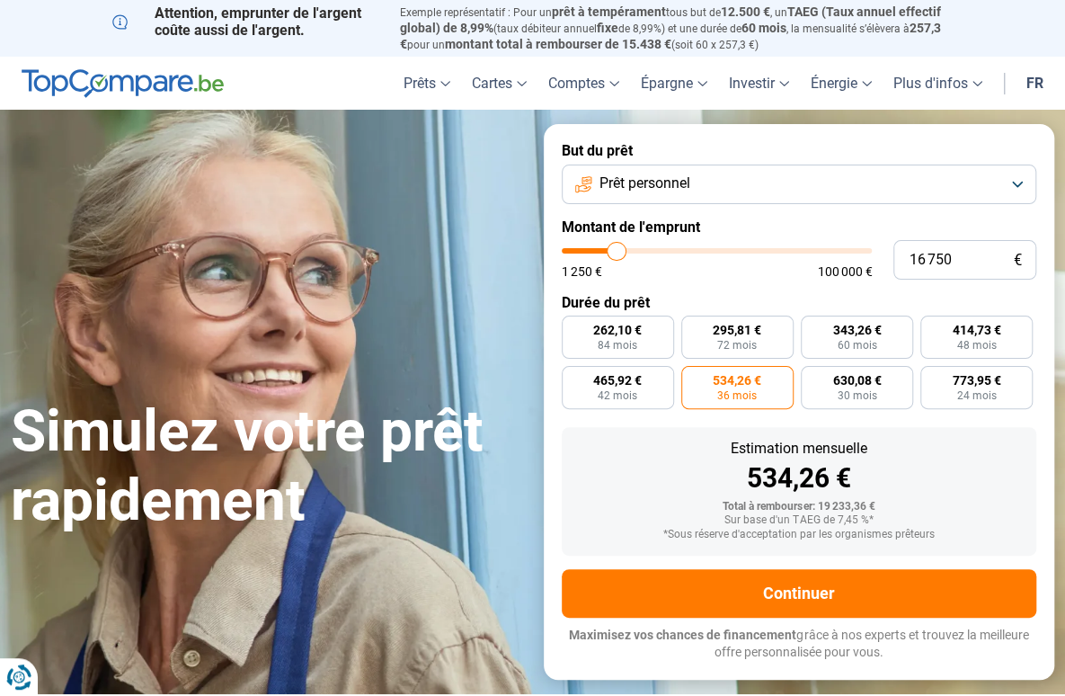
type input "16 000"
type input "16000"
type input "15 750"
type input "15750"
click at [614, 251] on input "range" at bounding box center [717, 250] width 311 height 5
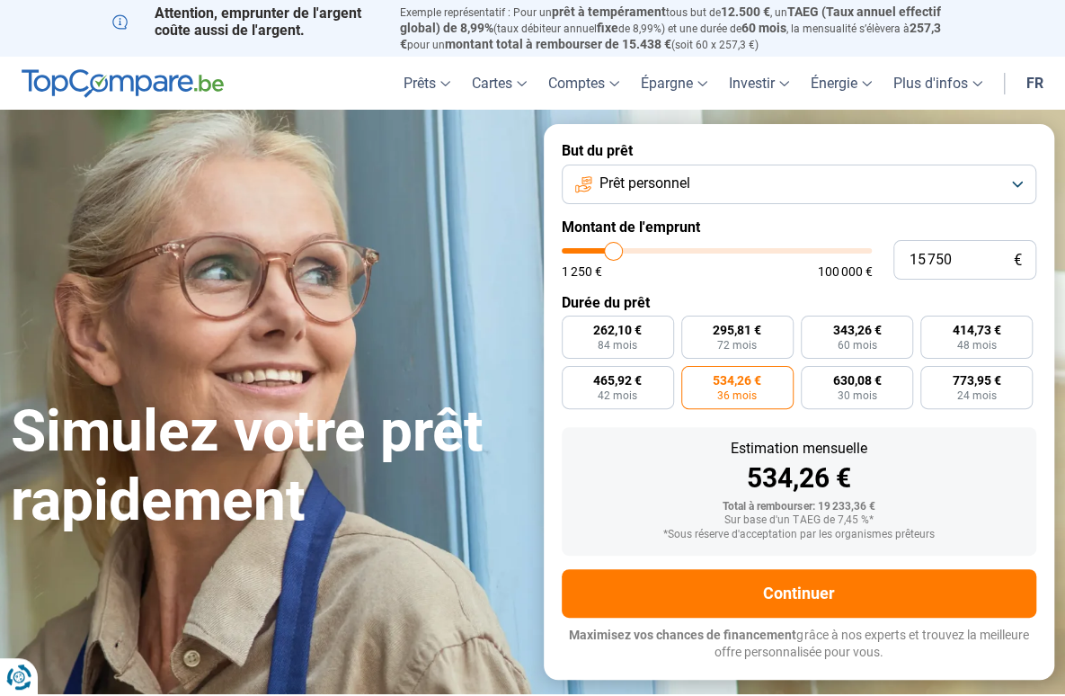
radio input "false"
radio input "true"
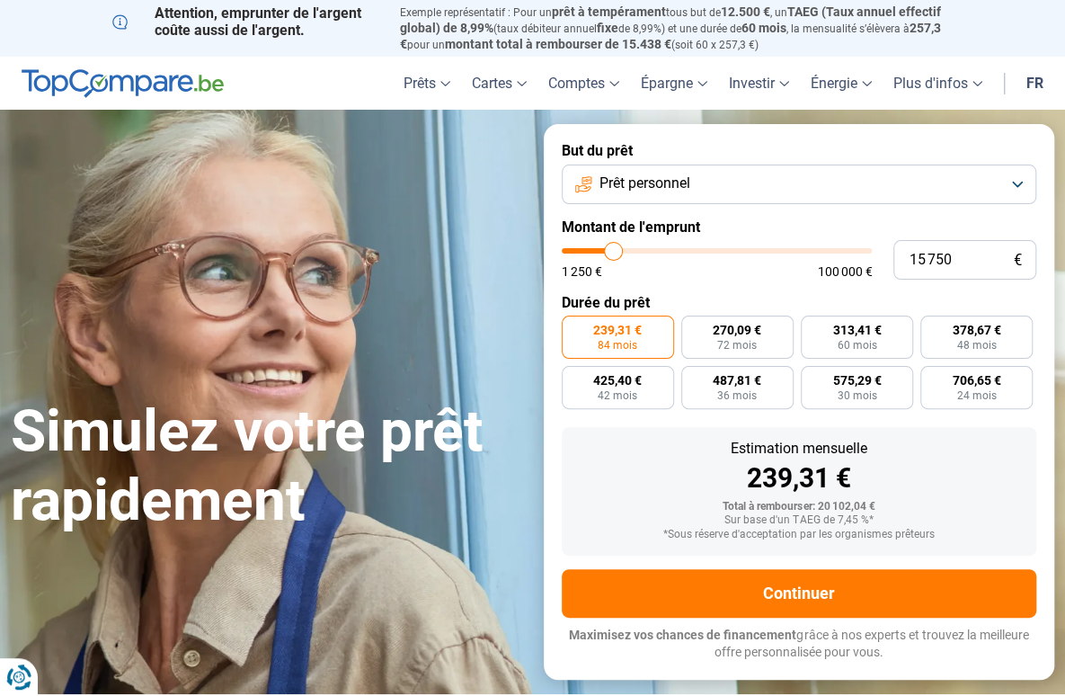
type input "15 500"
type input "15500"
type input "15 750"
type input "15750"
type input "16 000"
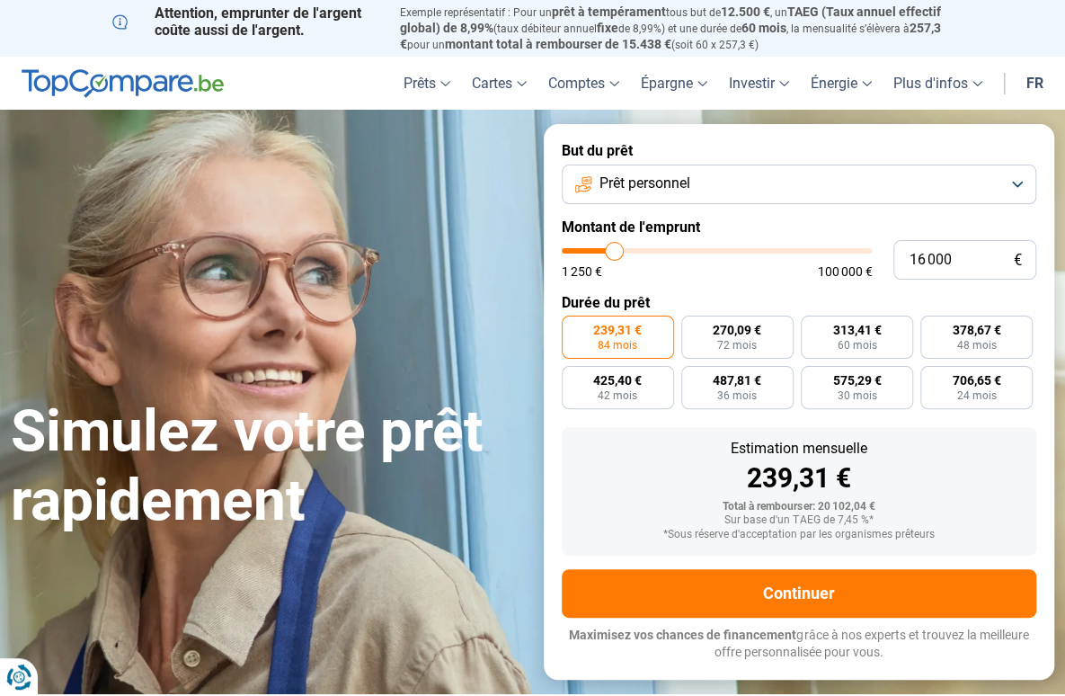
type input "16000"
click at [614, 251] on input "range" at bounding box center [717, 250] width 311 height 5
type input "16 750"
type input "16750"
click at [616, 249] on input "range" at bounding box center [717, 250] width 311 height 5
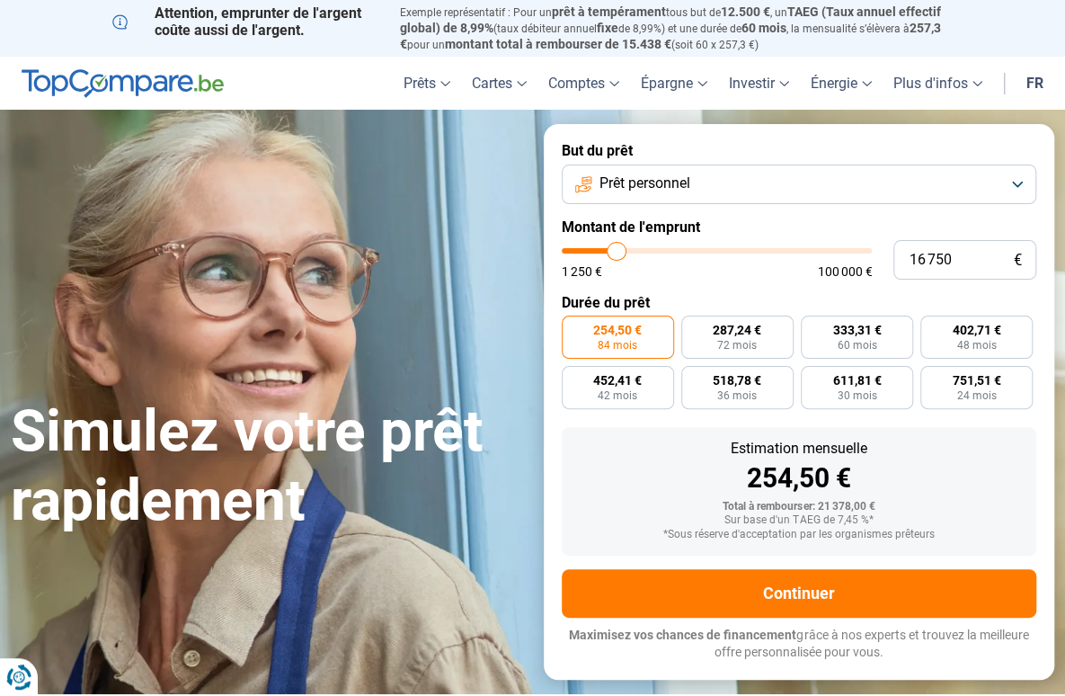
type input "17 750"
type input "17750"
click at [619, 252] on input "range" at bounding box center [717, 250] width 311 height 5
click at [617, 253] on input "range" at bounding box center [717, 250] width 311 height 5
